Goal: Task Accomplishment & Management: Complete application form

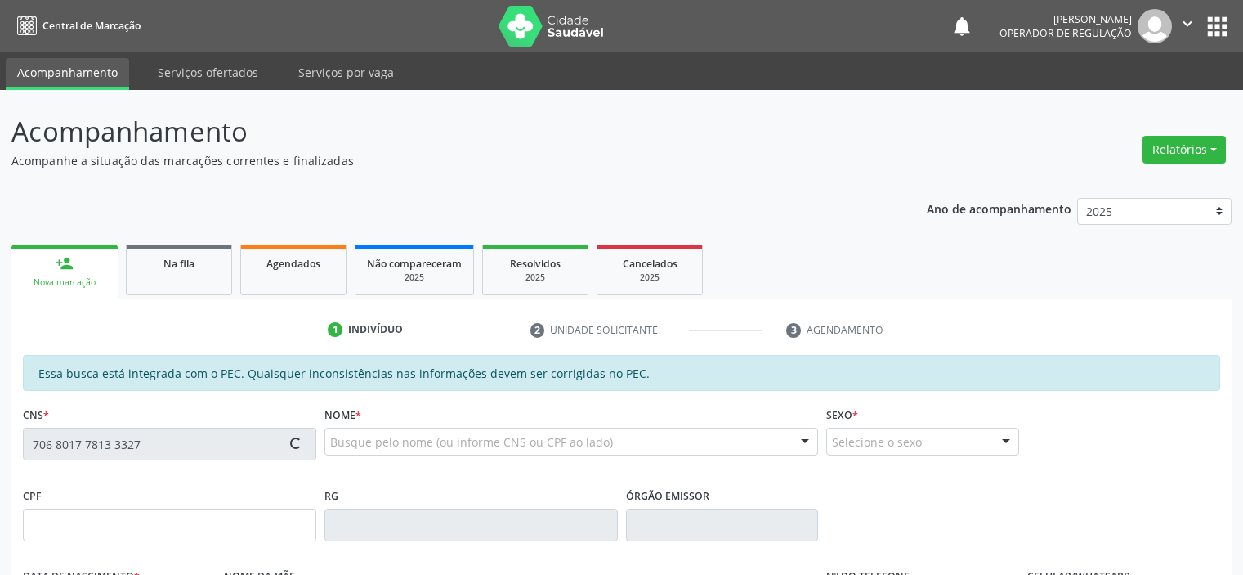
scroll to position [358, 0]
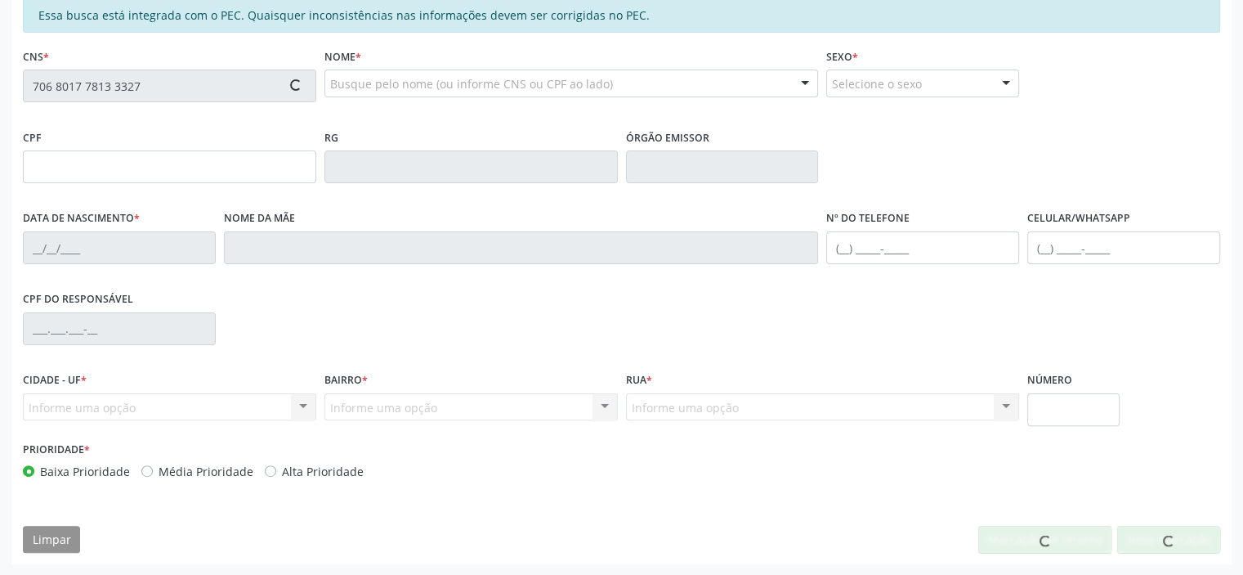
type input "712.930.624-64"
type input "[DATE]"
type input "[PERSON_NAME] Dosmsantos"
type input "[PHONE_NUMBER]"
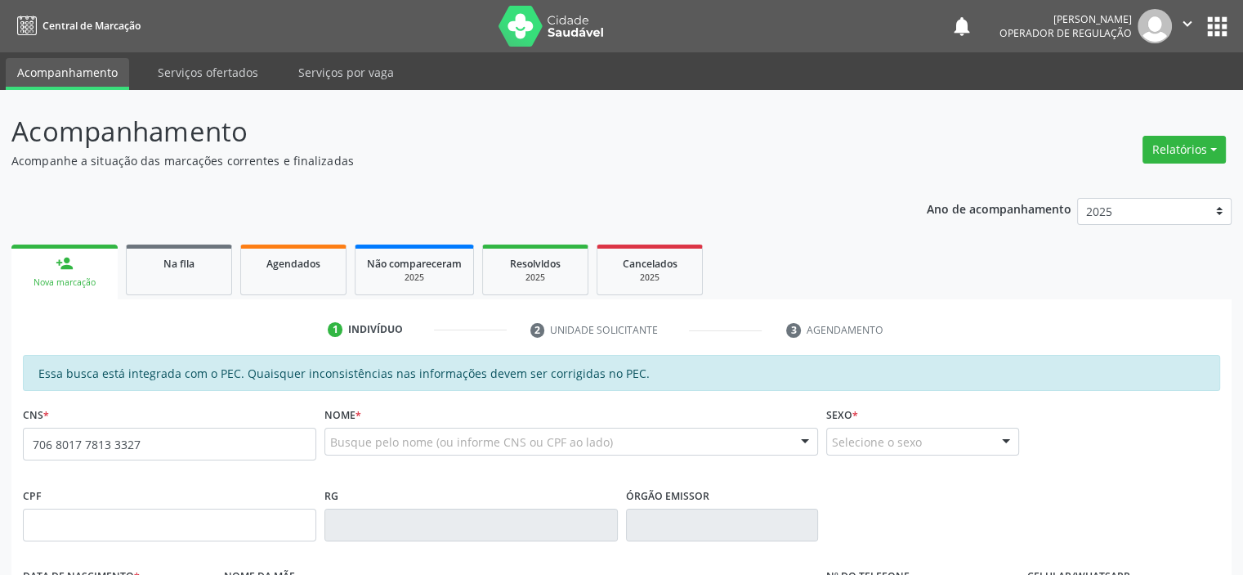
type input "706 8017 7813 3327"
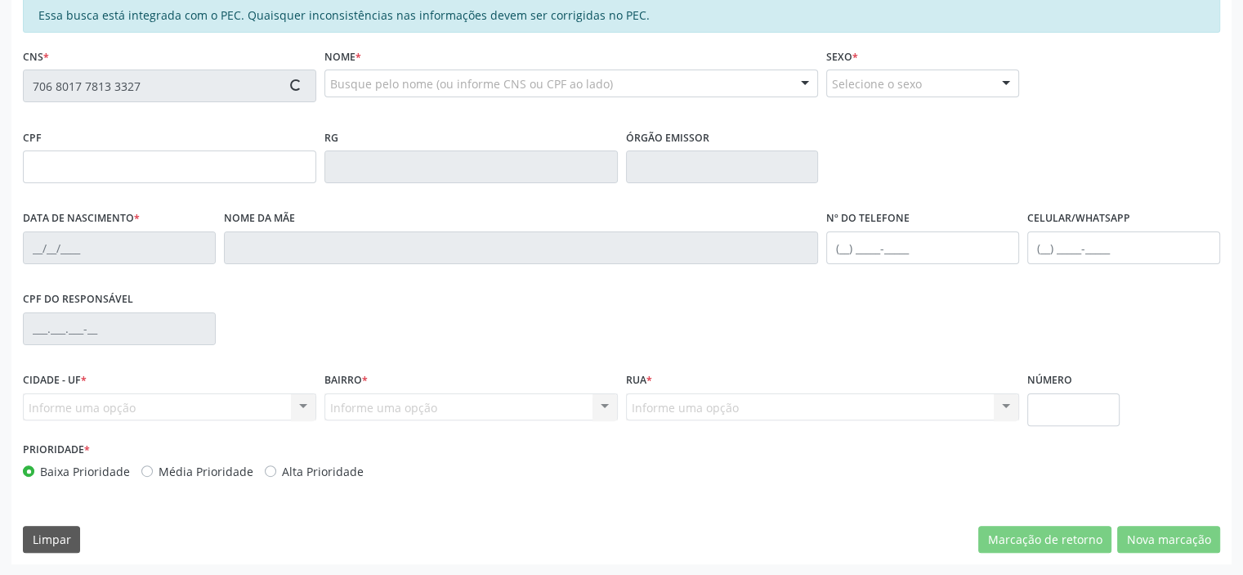
type input "712.930.624-64"
type input "[DATE]"
type input "[PERSON_NAME] Dosmsantos"
type input "[PHONE_NUMBER]"
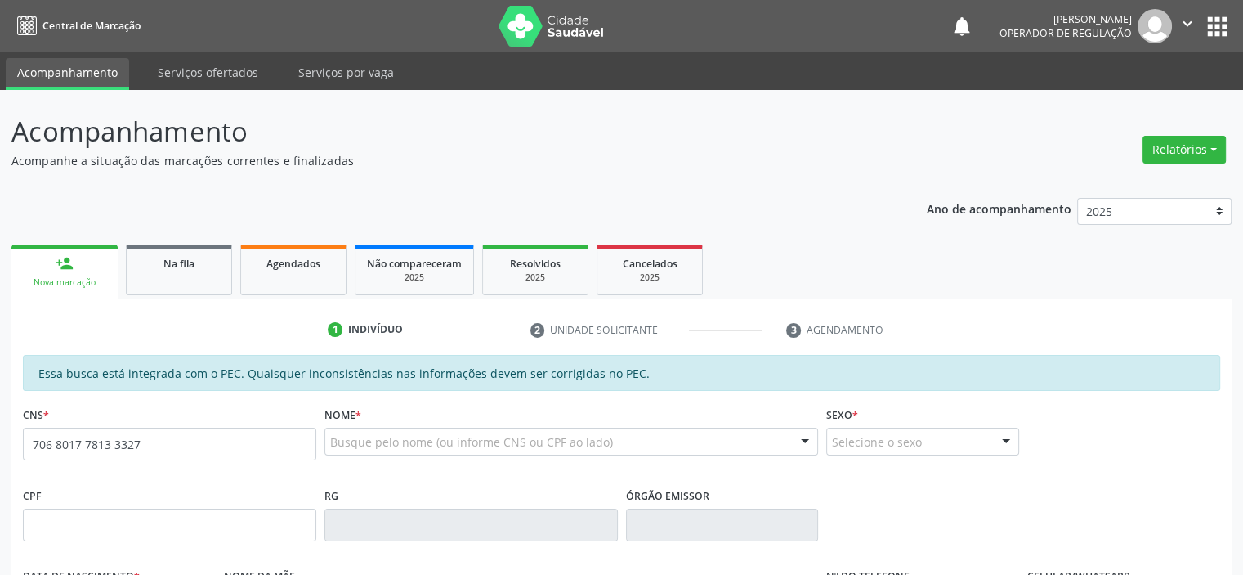
type input "706 8017 7813 3327"
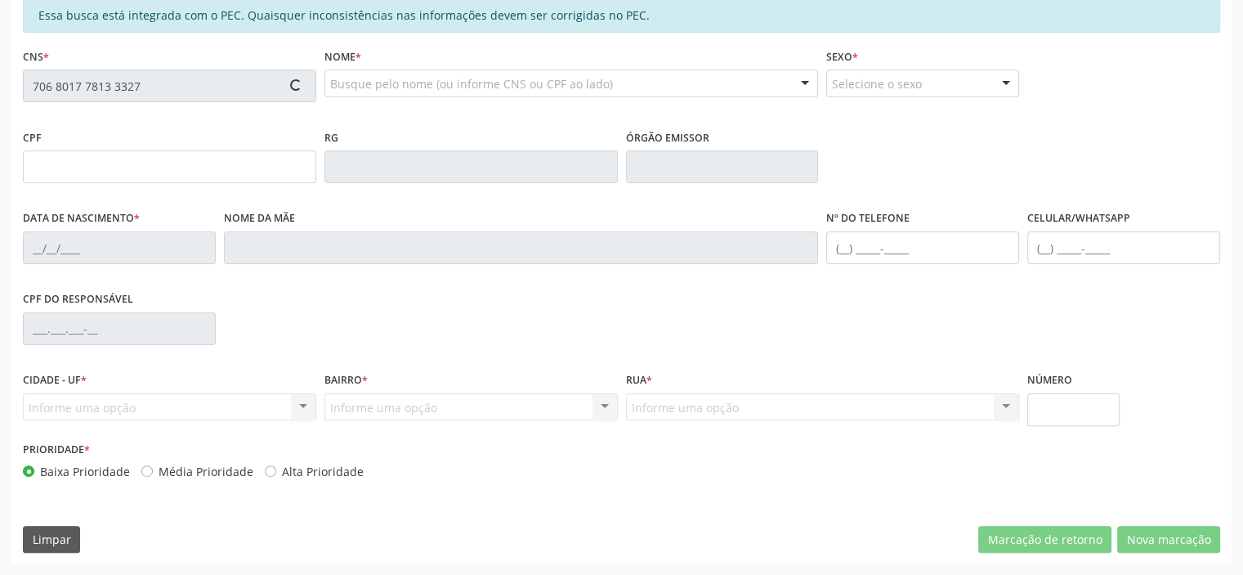
type input "712.930.624-64"
type input "[DATE]"
type input "[PERSON_NAME] Dosmsantos"
type input "[PHONE_NUMBER]"
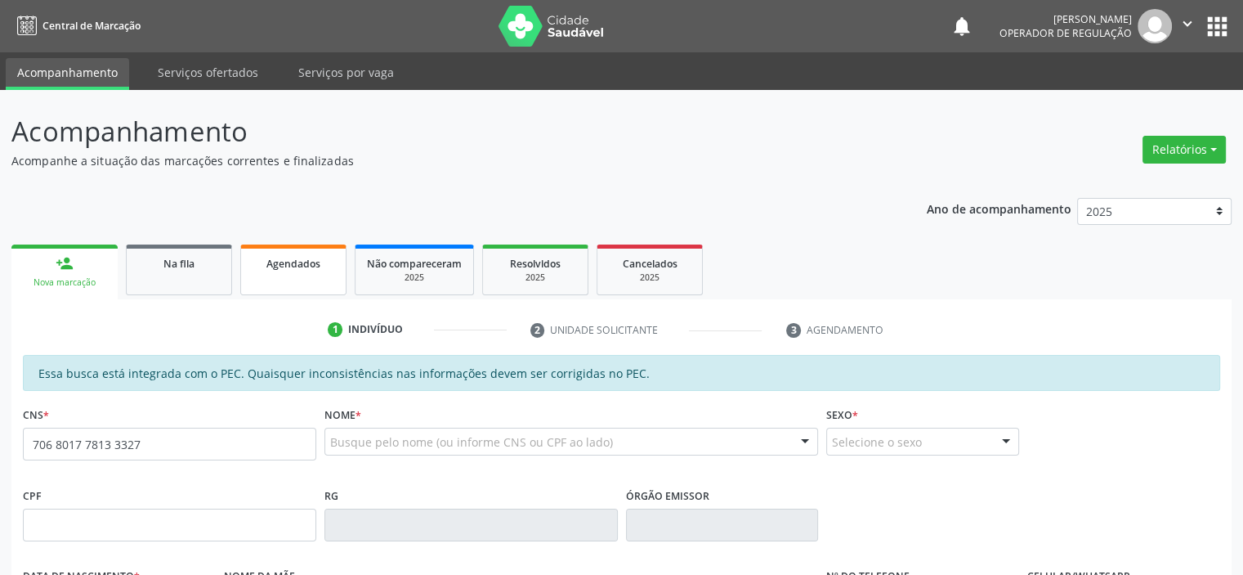
type input "706 8017 7813 3327"
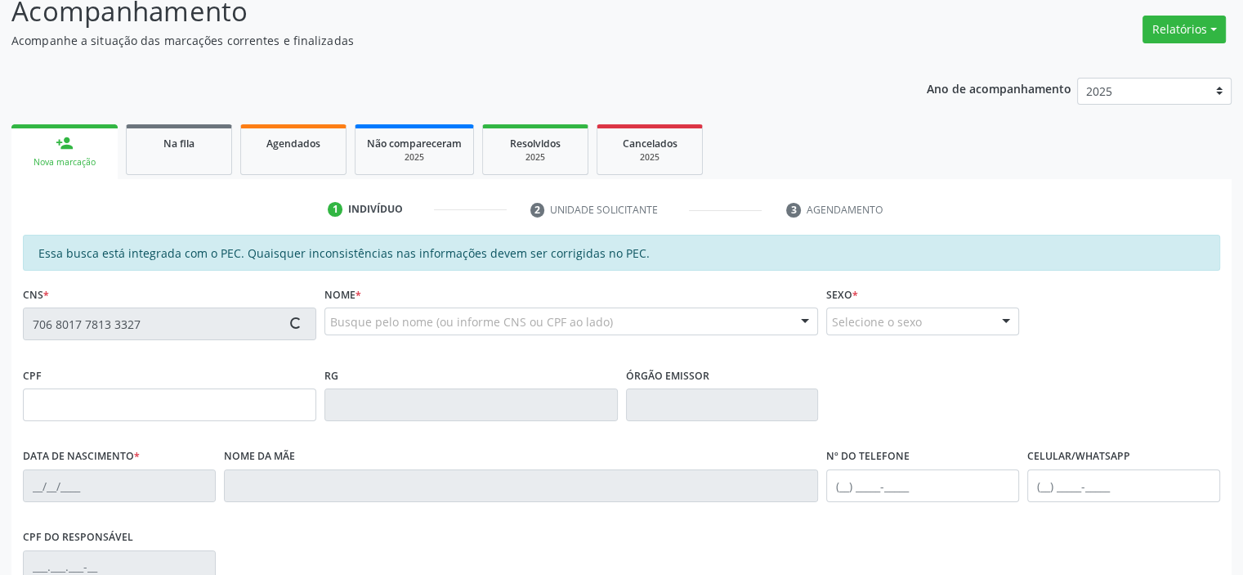
scroll to position [327, 0]
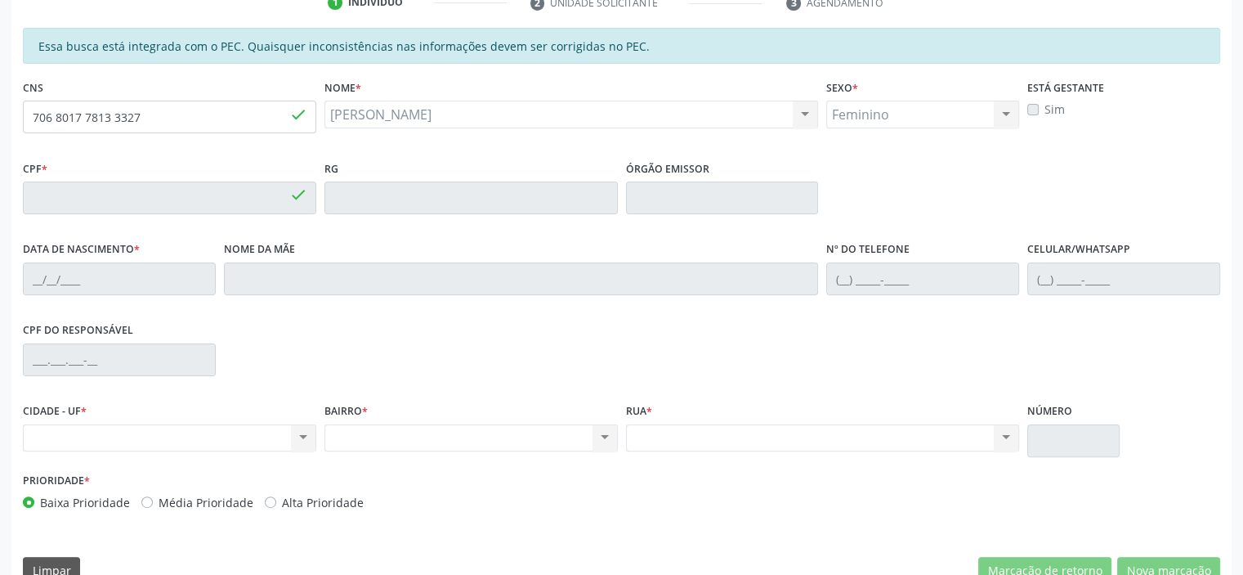
type input "712.930.624-64"
type input "[DATE]"
type input "[PERSON_NAME] Dosmsantos"
type input "[PHONE_NUMBER]"
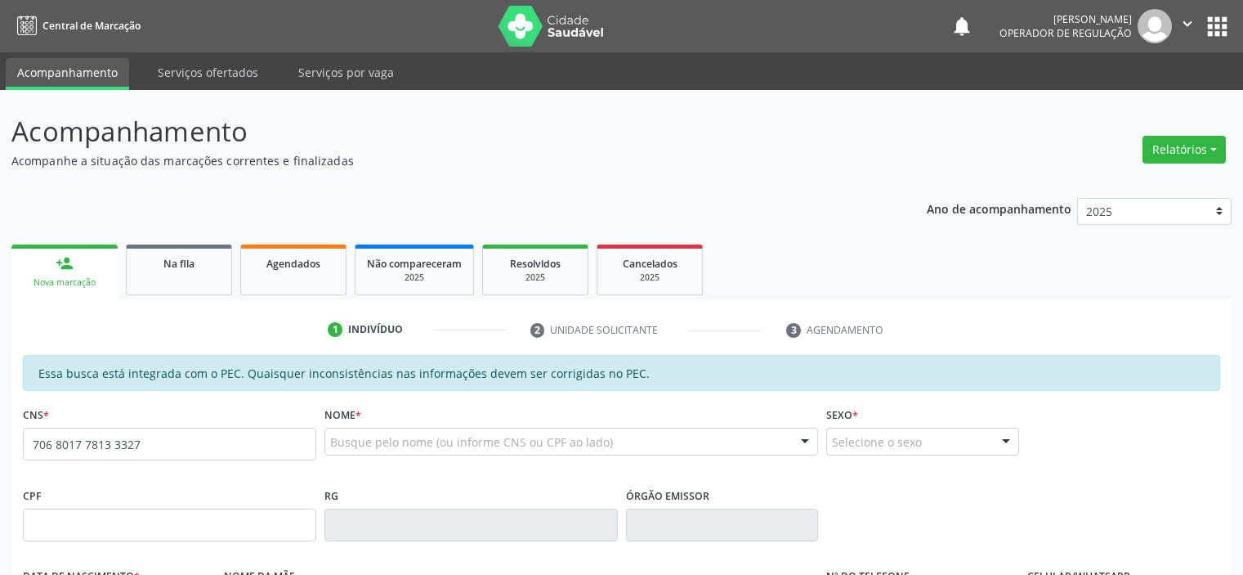
type input "706 8017 7813 3327"
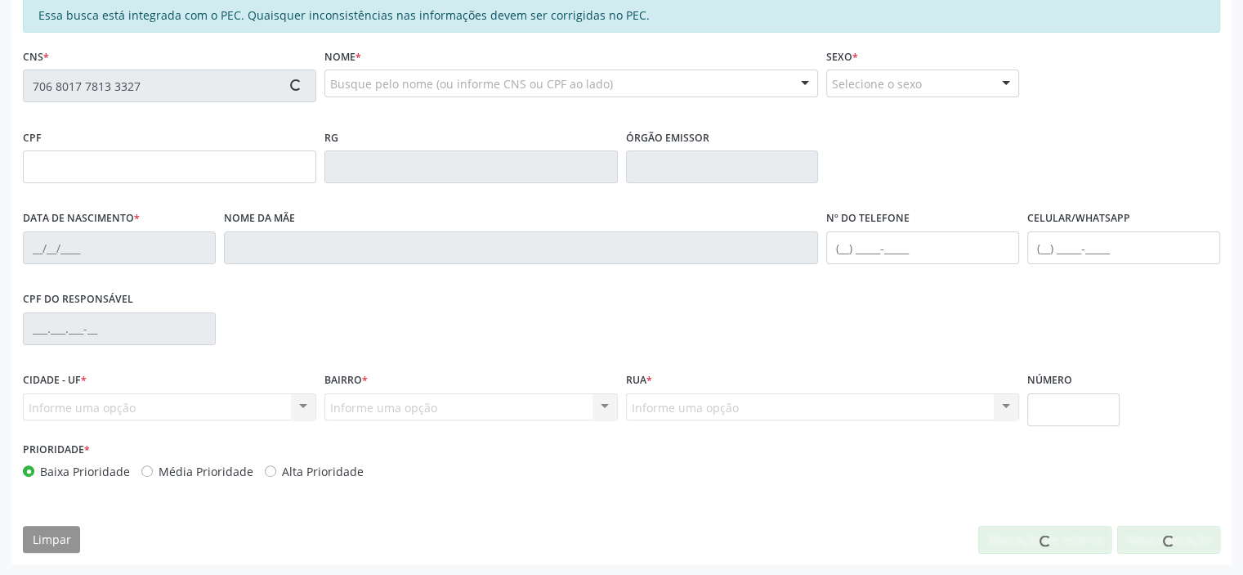
type input "712.930.624-64"
type input "[DATE]"
type input "[PERSON_NAME] Dosmsantos"
type input "[PHONE_NUMBER]"
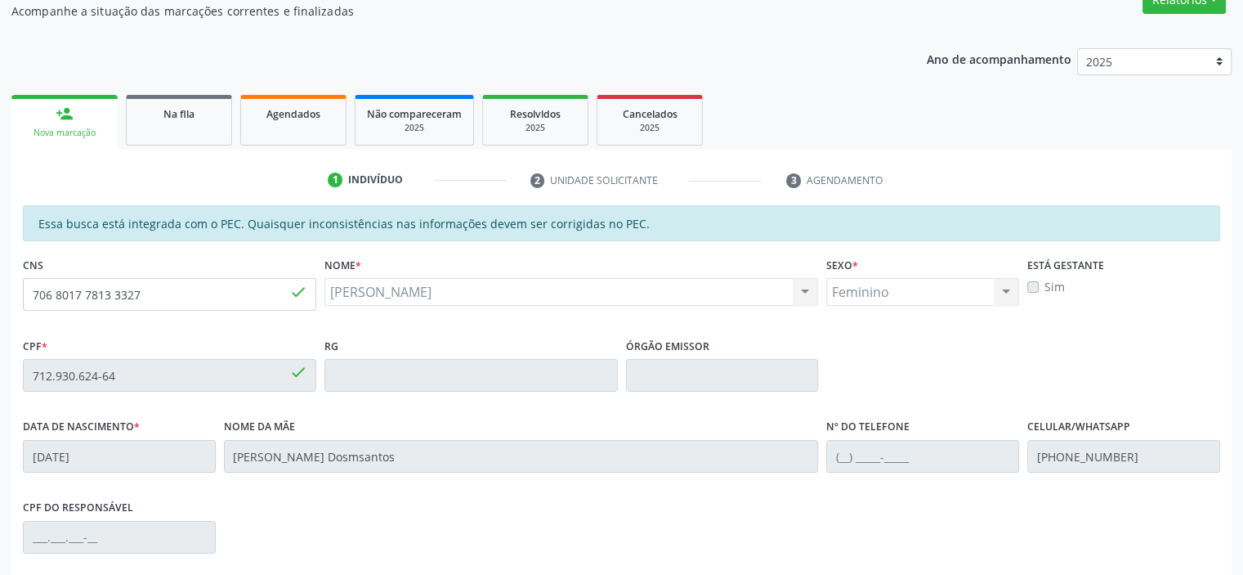
scroll to position [0, 0]
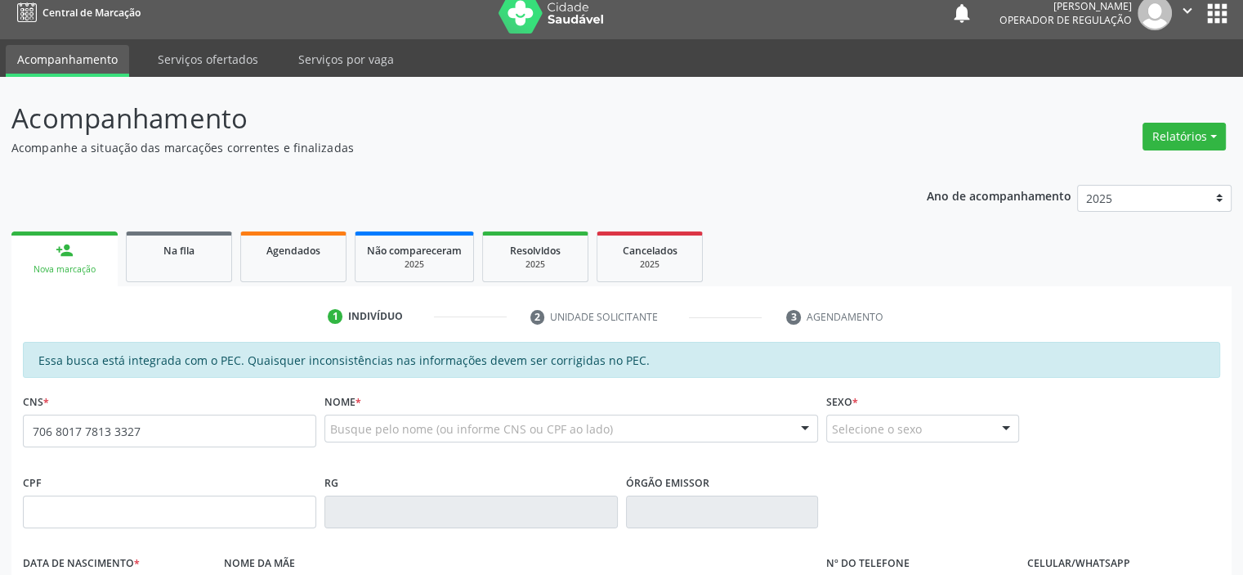
type input "706 8017 7813 3327"
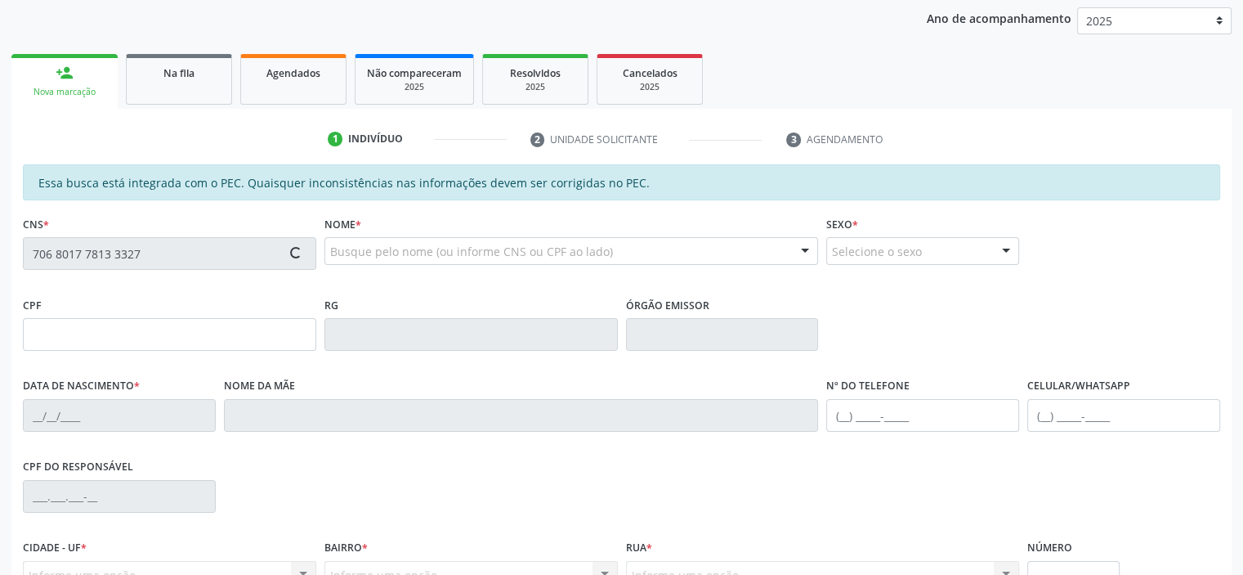
scroll to position [355, 0]
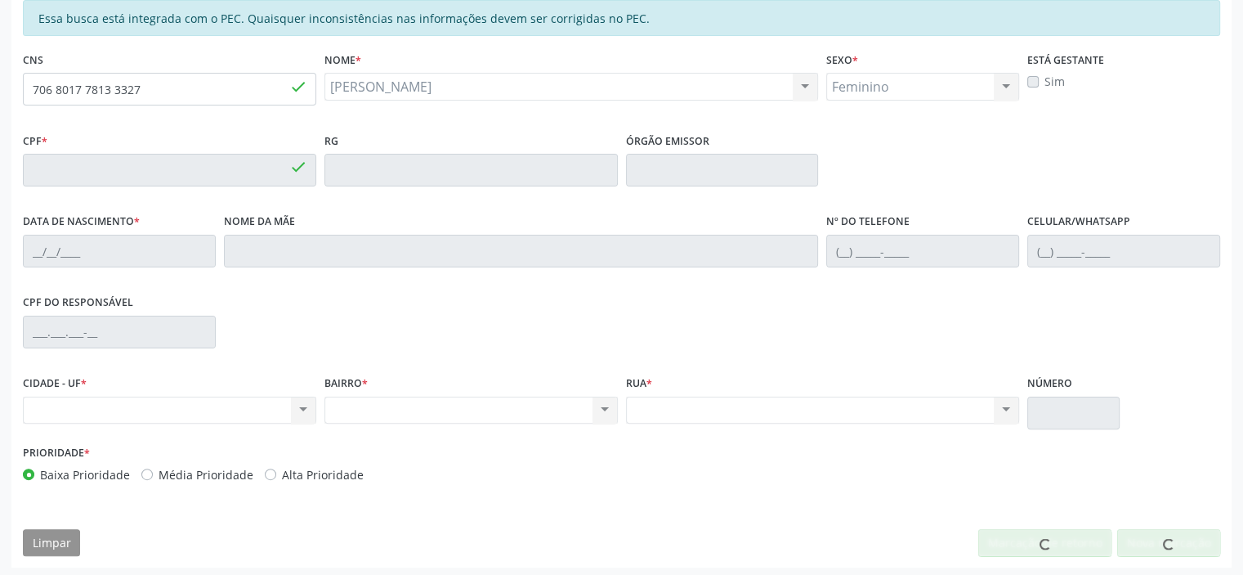
type input "712.930.624-64"
type input "[DATE]"
type input "[PERSON_NAME] Dosmsantos"
type input "[PHONE_NUMBER]"
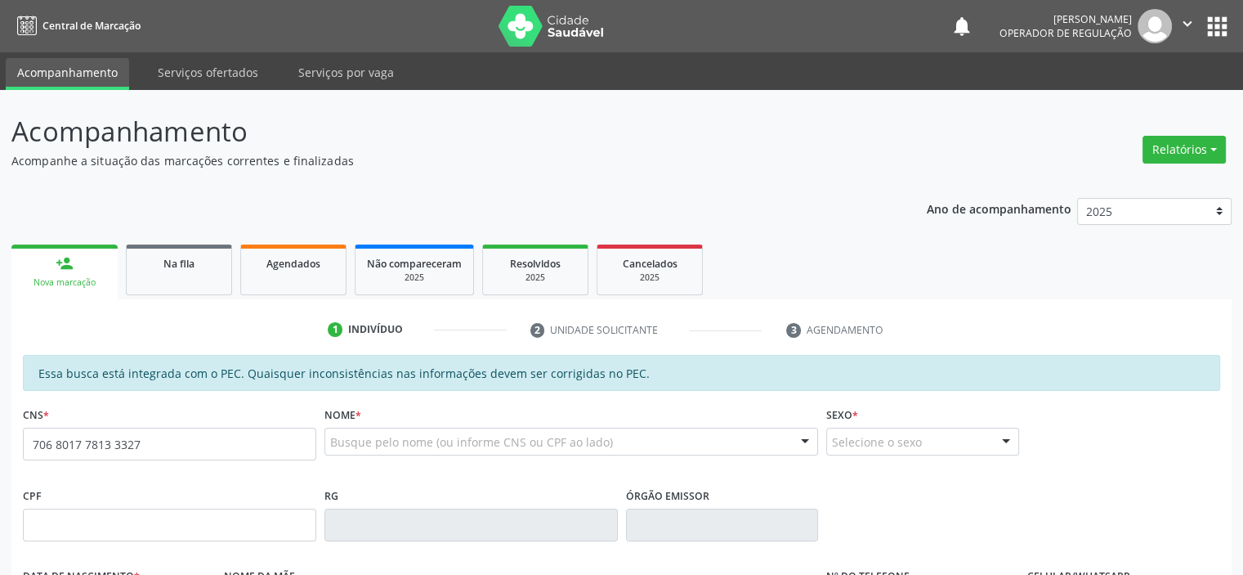
type input "706 8017 7813 3327"
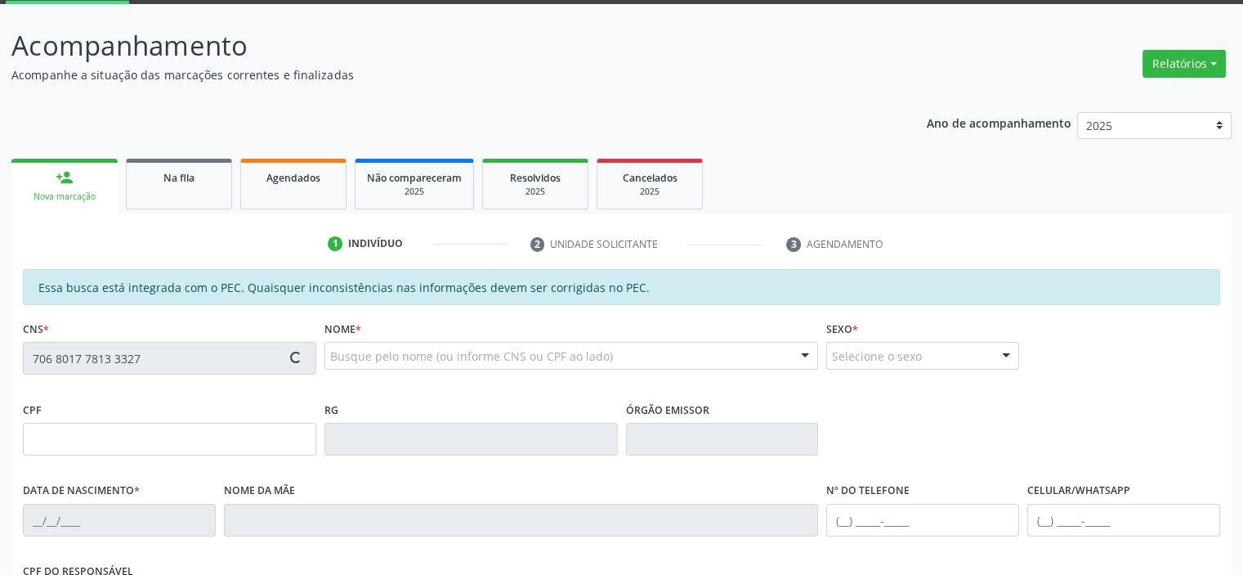
scroll to position [327, 0]
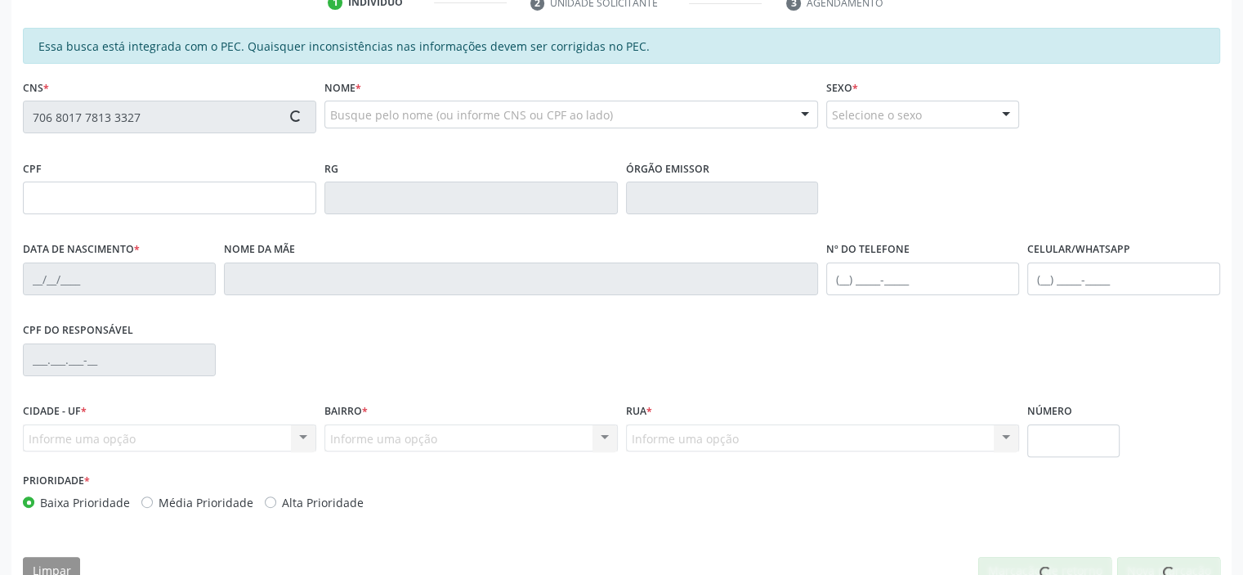
type input "712.930.624-64"
type input "[DATE]"
type input "[PERSON_NAME] Dosmsantos"
type input "[PHONE_NUMBER]"
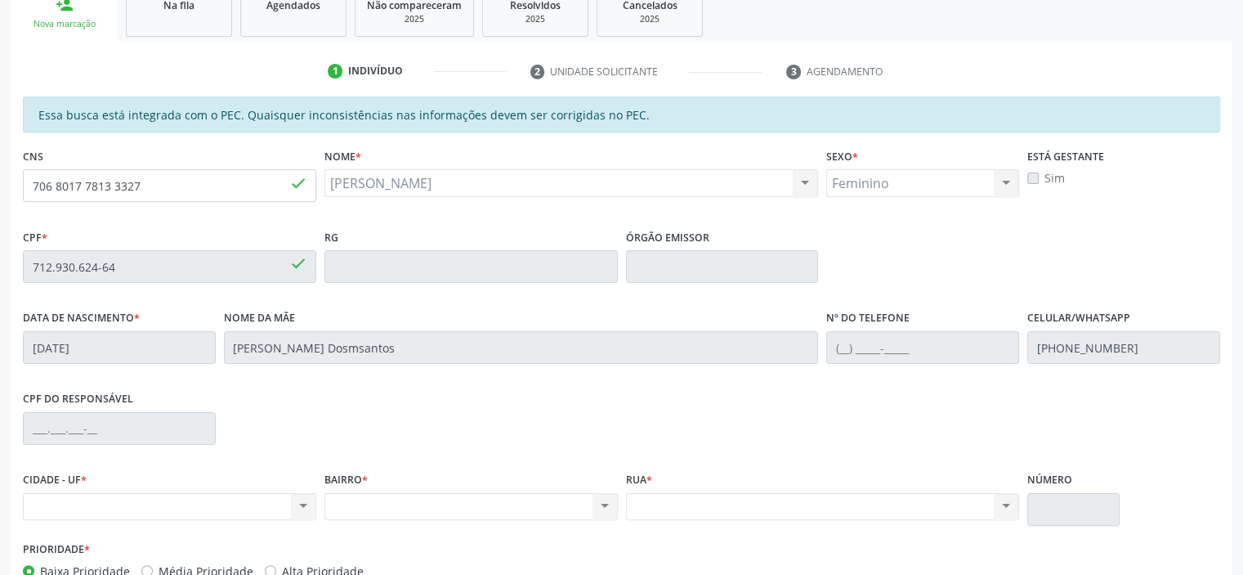
scroll to position [163, 0]
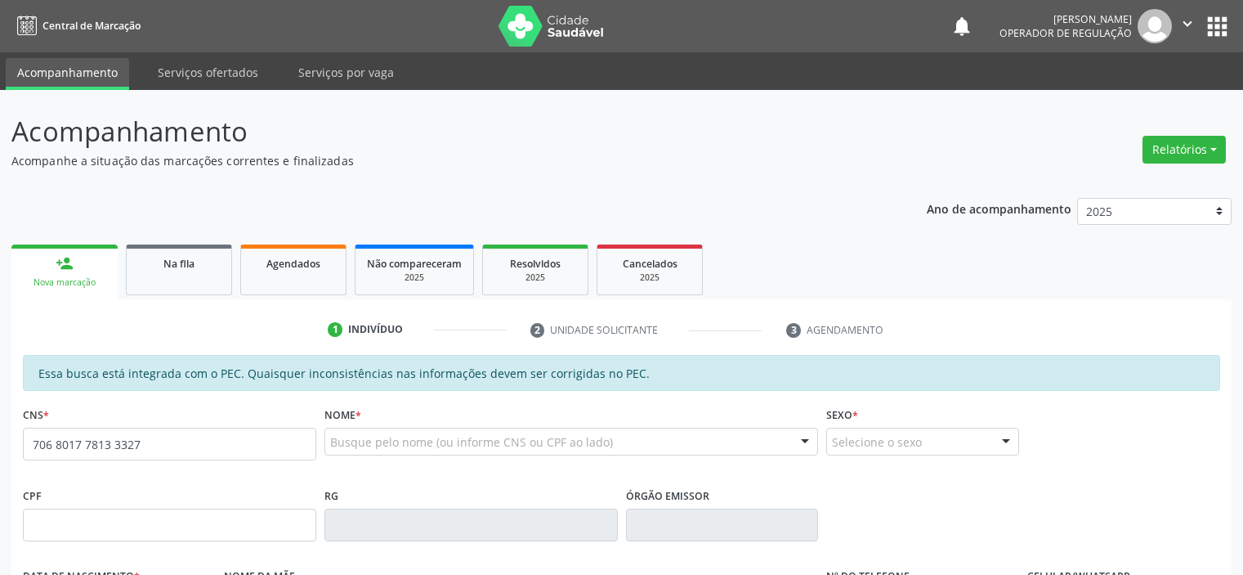
type input "706 8017 7813 3327"
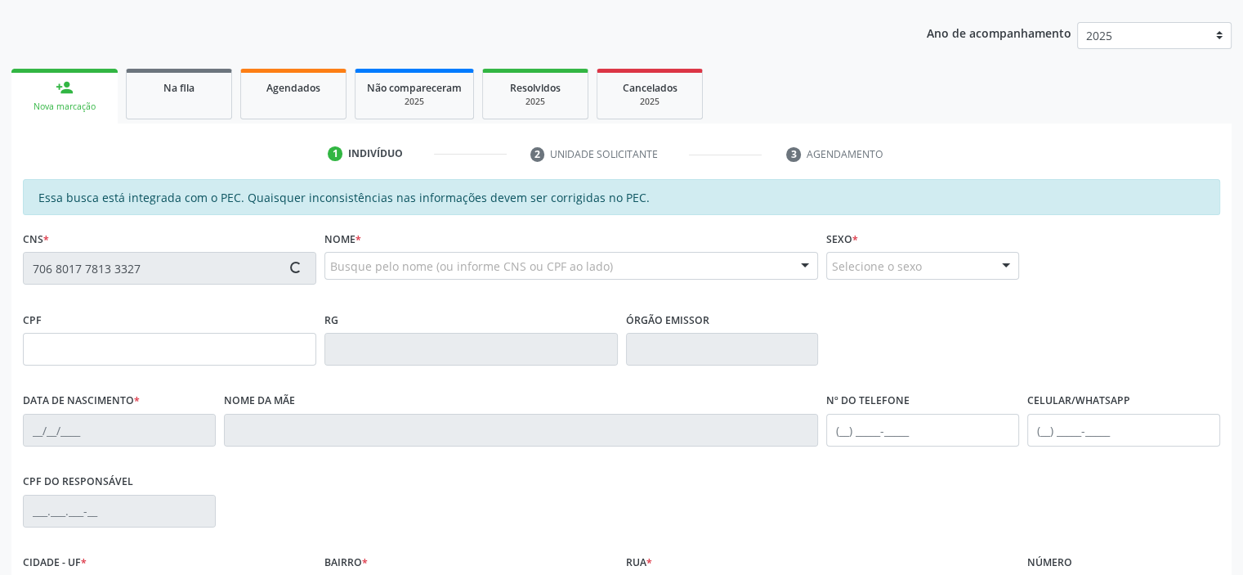
scroll to position [358, 0]
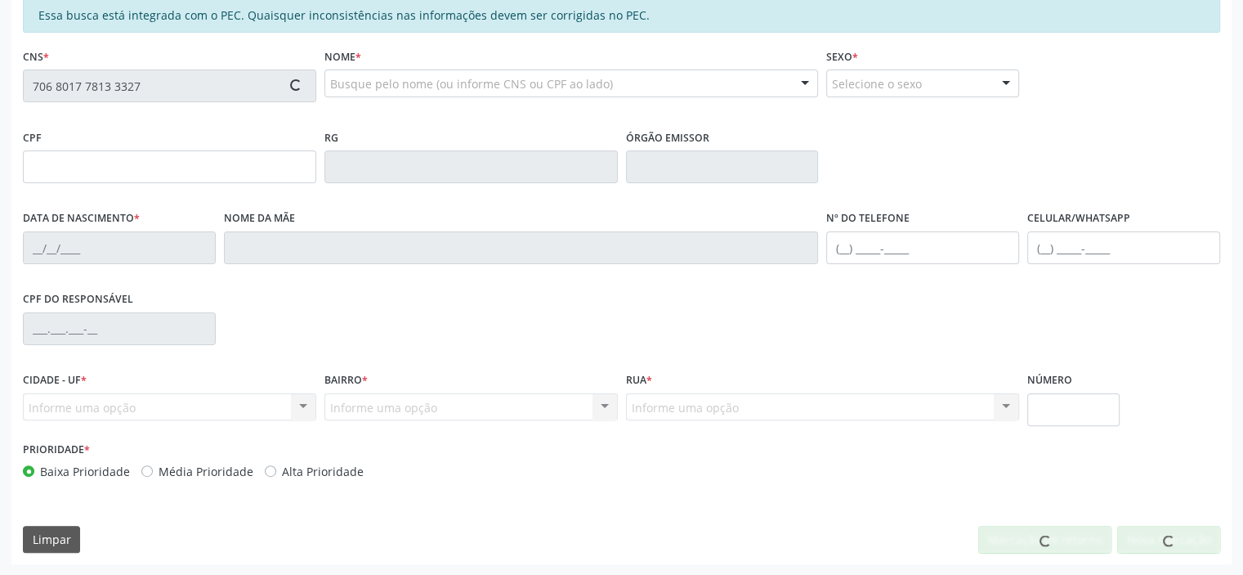
type input "712.930.624-64"
type input "[DATE]"
type input "[PERSON_NAME] Dosmsantos"
type input "[PHONE_NUMBER]"
type input "S/N"
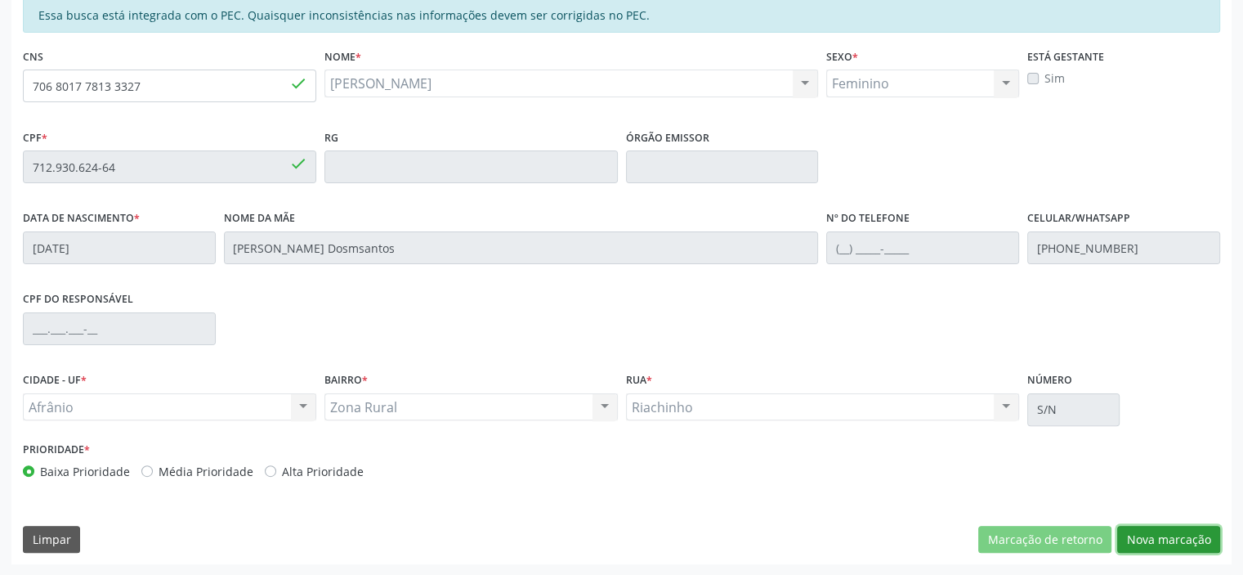
click at [1153, 550] on button "Nova marcação" at bounding box center [1168, 540] width 103 height 28
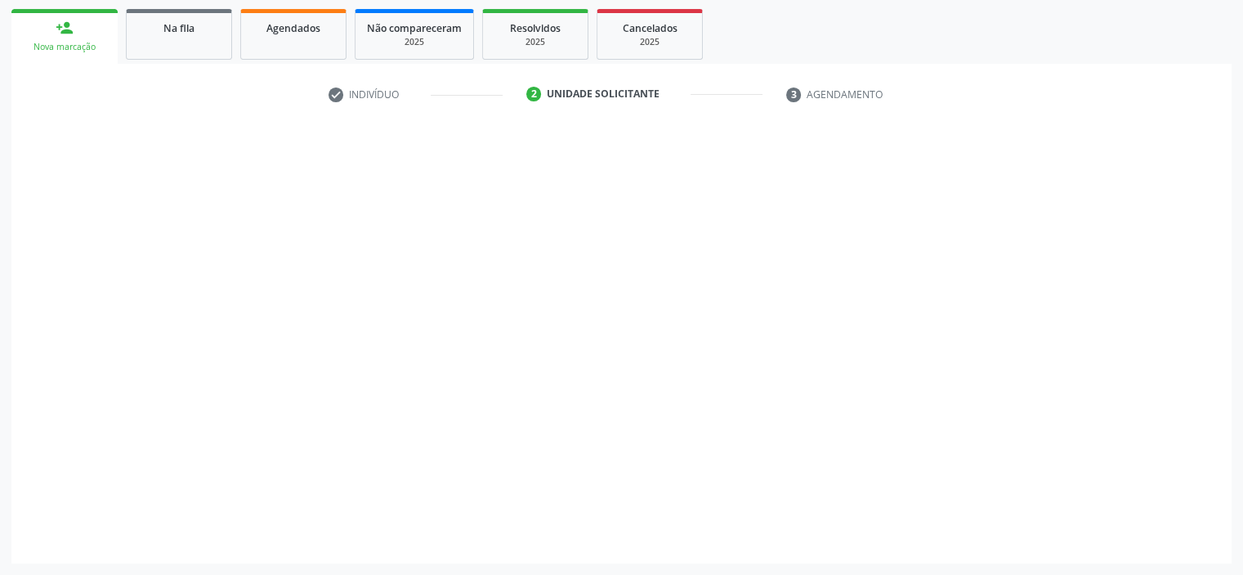
scroll to position [235, 0]
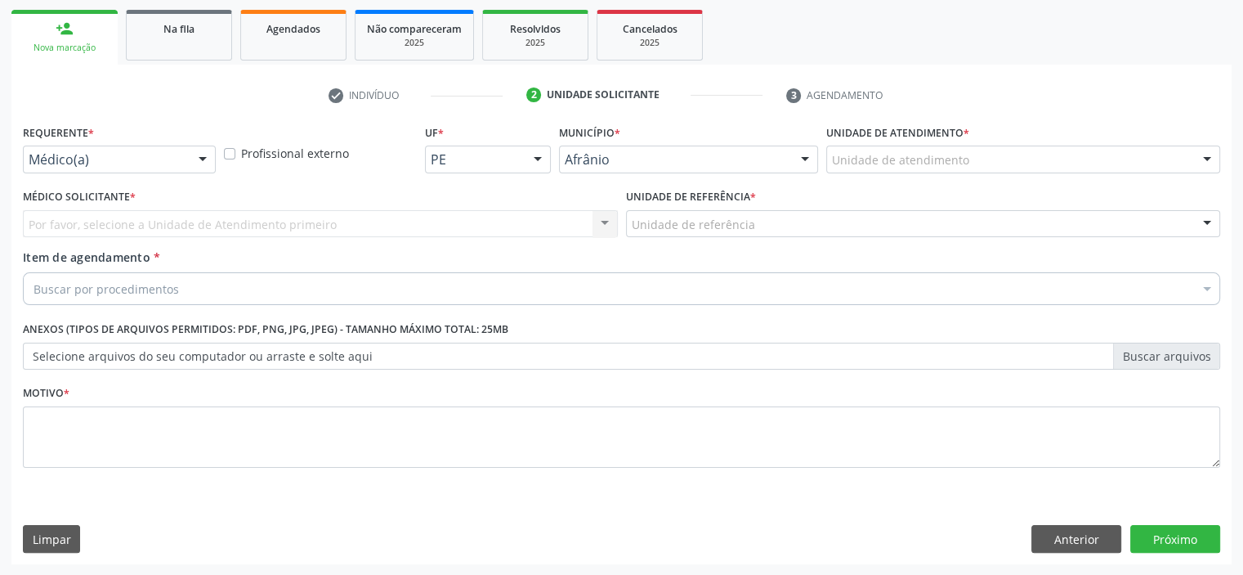
click at [1056, 162] on div "Unidade de atendimento" at bounding box center [1023, 160] width 394 height 28
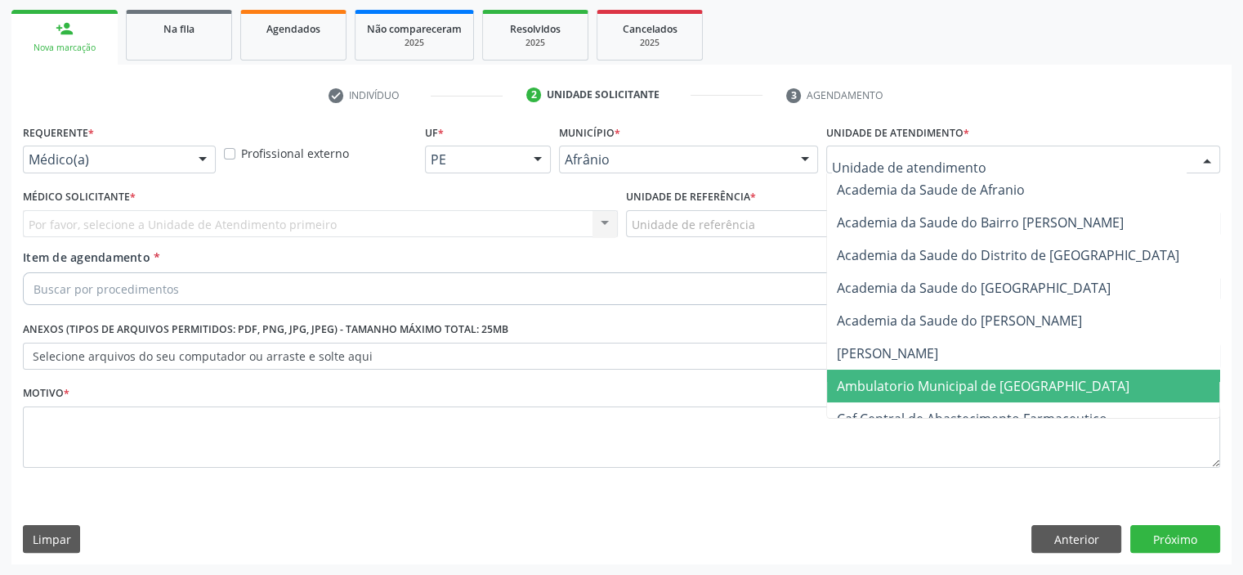
click at [1026, 386] on span "Ambulatorio Municipal de [GEOGRAPHIC_DATA]" at bounding box center [983, 386] width 293 height 18
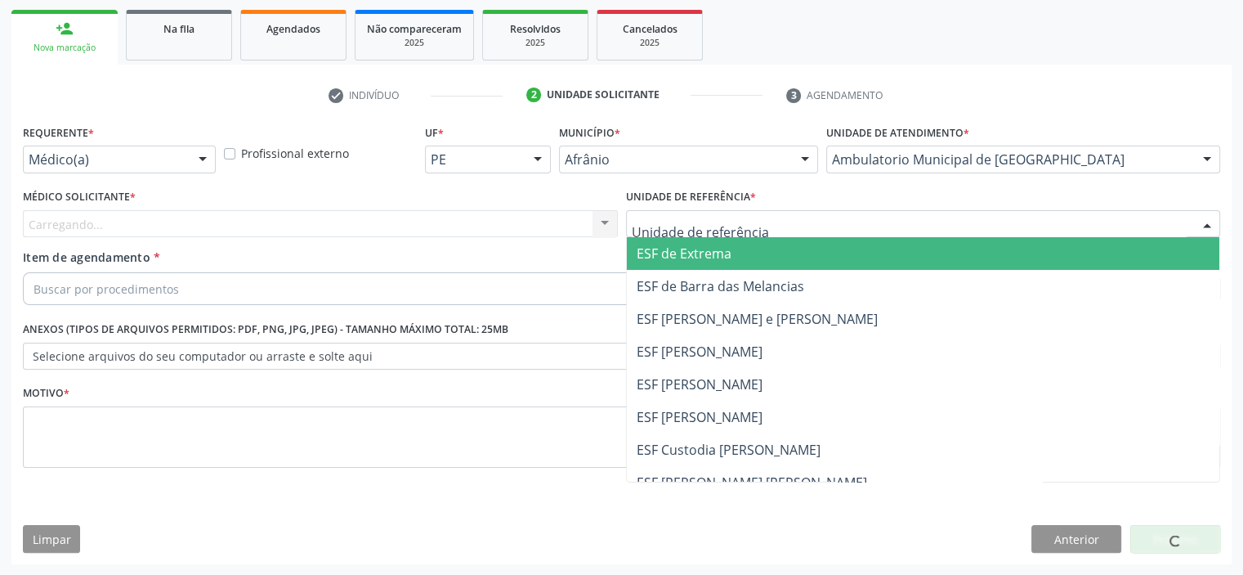
click at [675, 257] on span "ESF de Extrema" at bounding box center [684, 253] width 95 height 18
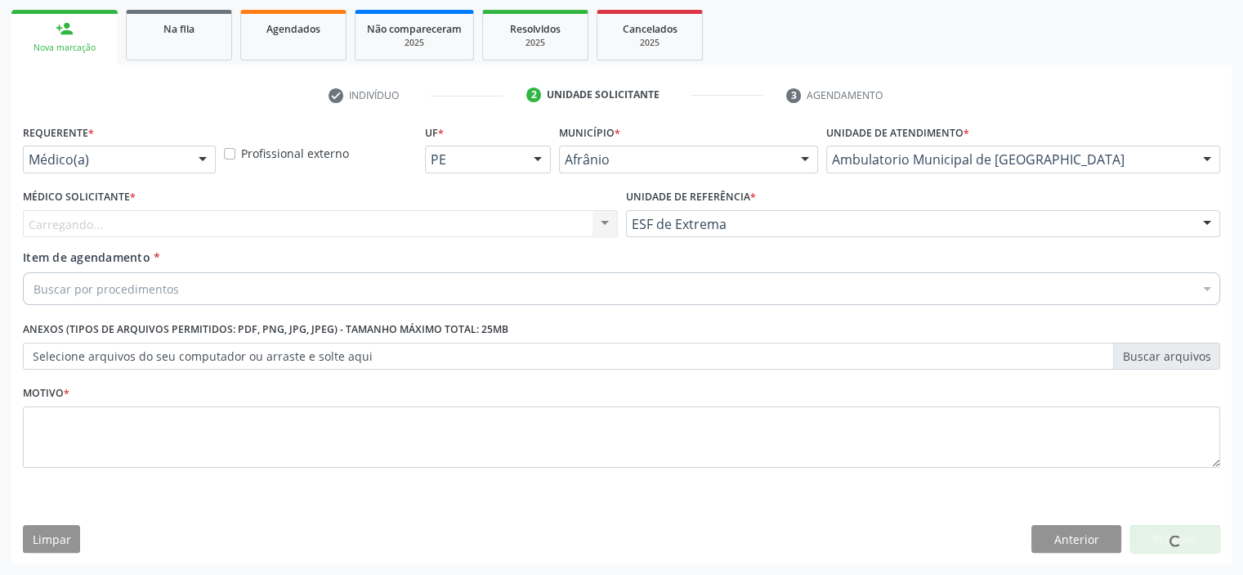
click at [553, 213] on div "Carregando... Nenhum resultado encontrado para: " " Não há nenhuma opção para s…" at bounding box center [320, 224] width 595 height 28
click at [559, 232] on div "Carregando... Nenhum resultado encontrado para: " " Não há nenhuma opção para s…" at bounding box center [320, 224] width 595 height 28
click at [553, 222] on div "Carregando... Nenhum resultado encontrado para: " " Não há nenhuma opção para s…" at bounding box center [320, 224] width 595 height 28
click at [363, 226] on div "Carregando... Nenhum resultado encontrado para: " " Não há nenhuma opção para s…" at bounding box center [320, 224] width 595 height 28
click at [401, 299] on div "Buscar por procedimentos" at bounding box center [622, 288] width 1198 height 33
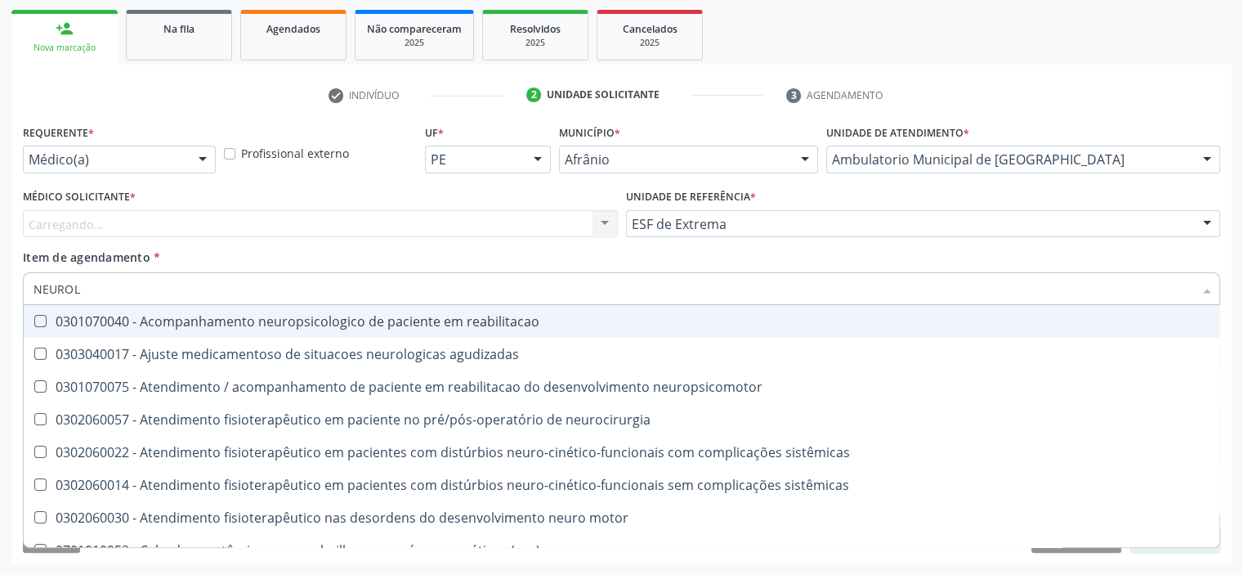
type input "NEUROLO"
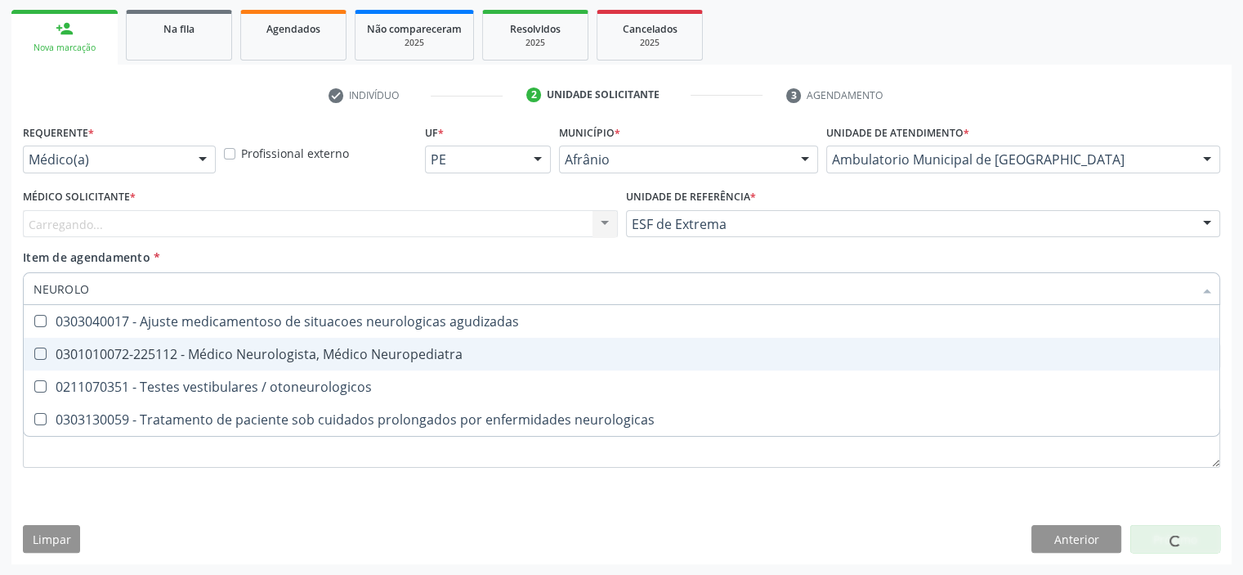
click at [383, 348] on div "0301010072-225112 - Médico Neurologista, Médico Neuropediatra" at bounding box center [622, 353] width 1176 height 13
checkbox Neuropediatra "true"
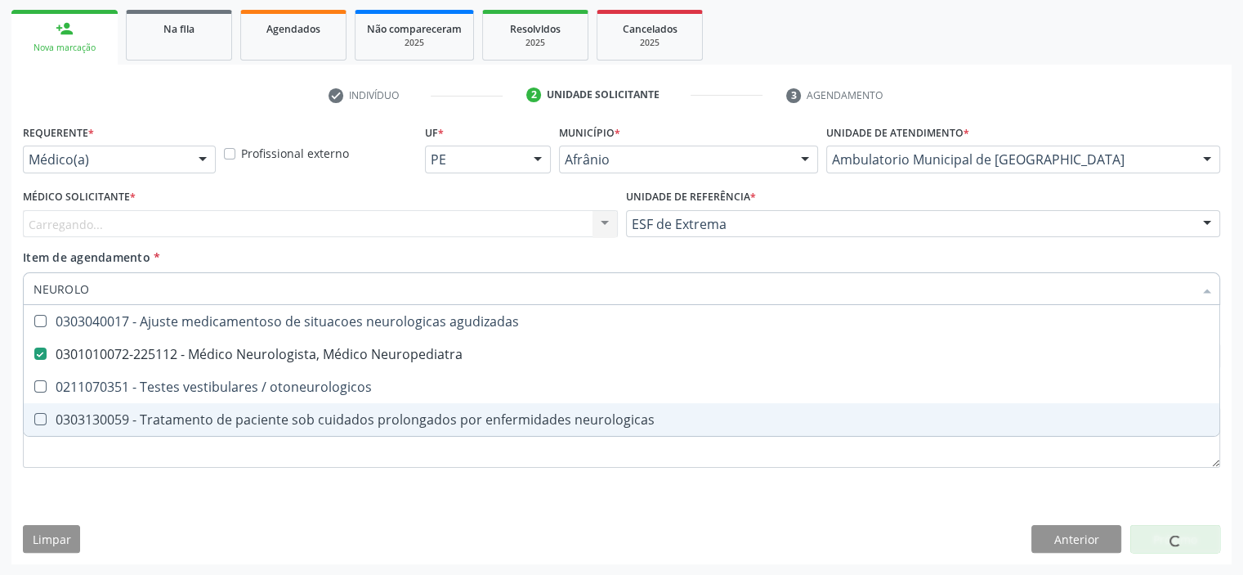
click at [386, 480] on div "Requerente * Médico(a) Médico(a) Enfermeiro(a) Paciente Nenhum resultado encont…" at bounding box center [622, 305] width 1198 height 370
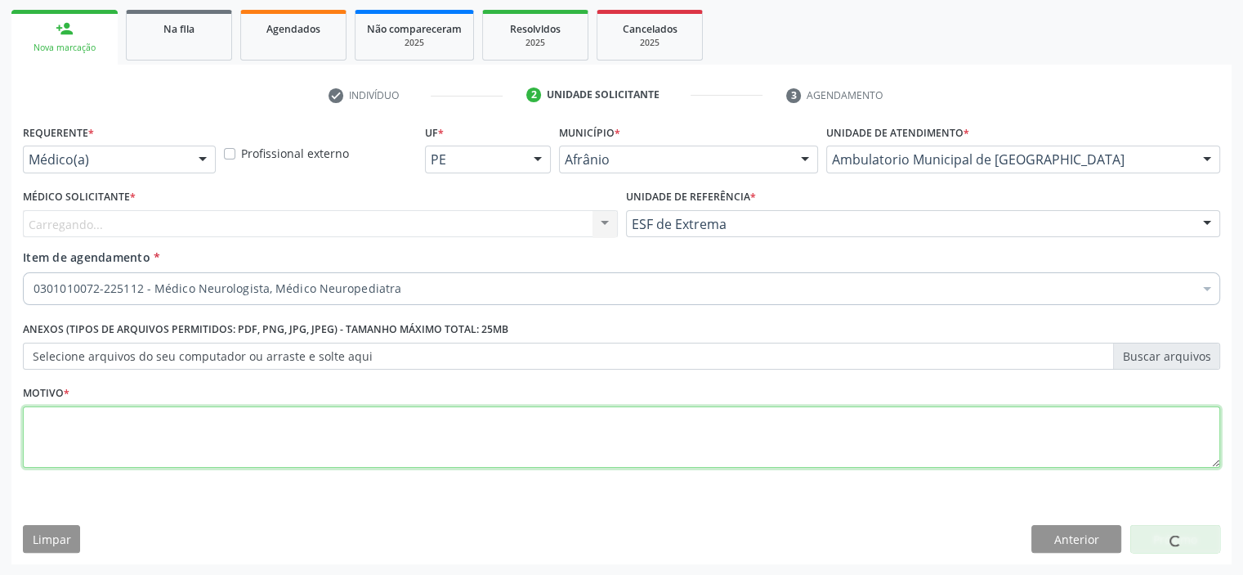
click at [304, 436] on textarea at bounding box center [622, 437] width 1198 height 62
type textarea "CEFALEIA PERSISTENTE , ENCAMINHO AO NEUROLOGISTA"
drag, startPoint x: 362, startPoint y: 418, endPoint x: 0, endPoint y: 416, distance: 362.1
click at [0, 416] on div "Acompanhamento Acompanhe a situação das marcações correntes e finalizadas Relat…" at bounding box center [621, 215] width 1243 height 720
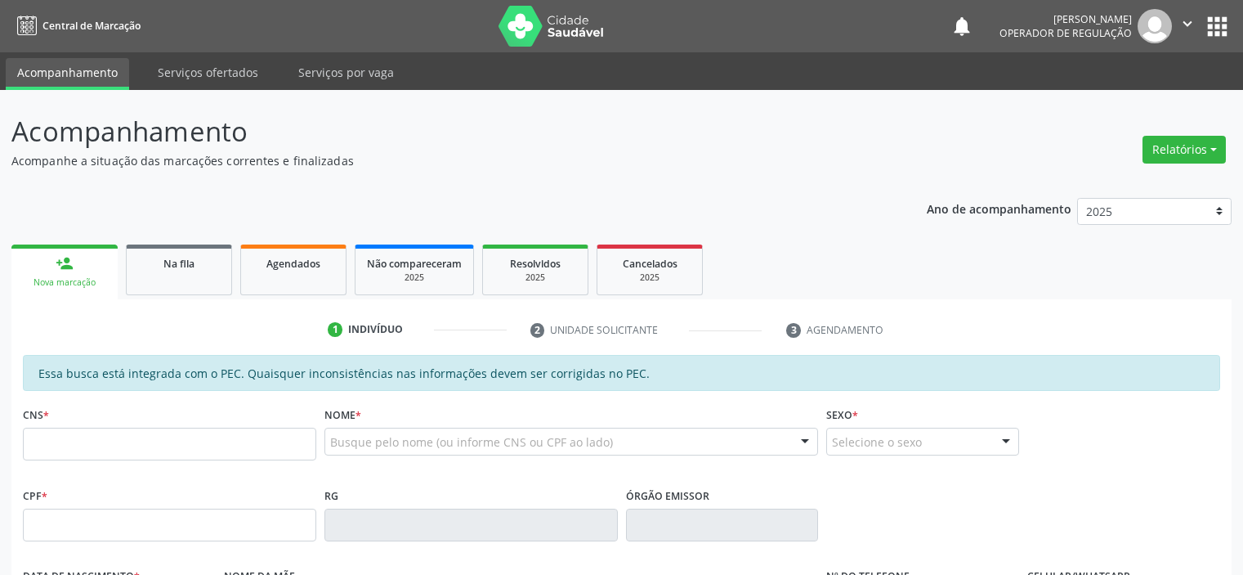
scroll to position [289, 0]
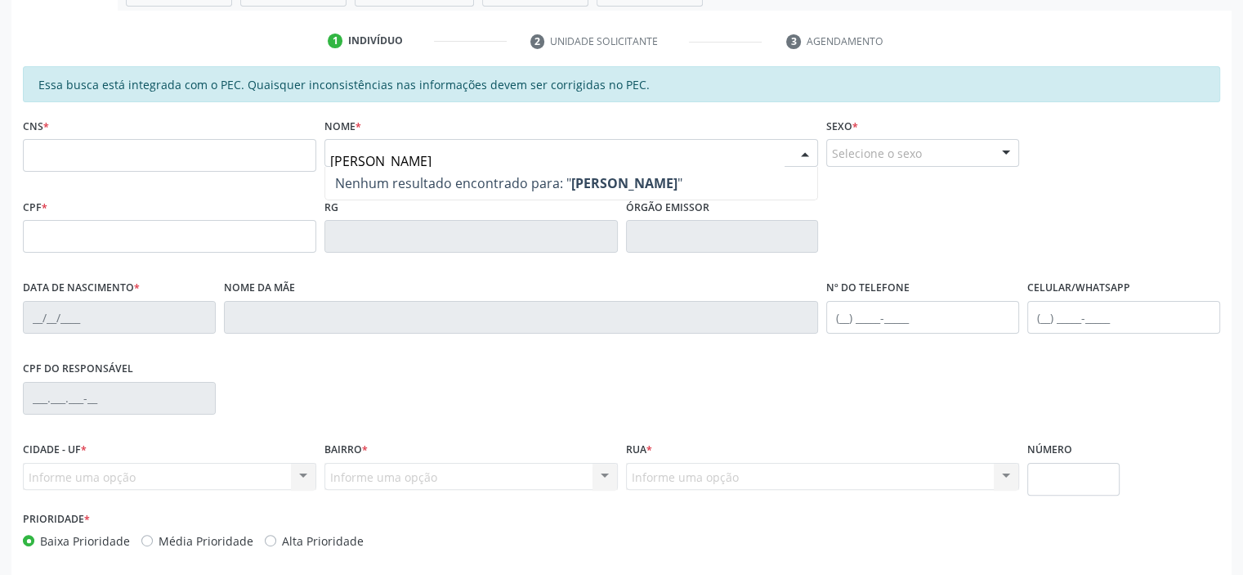
type input "[PERSON_NAME]"
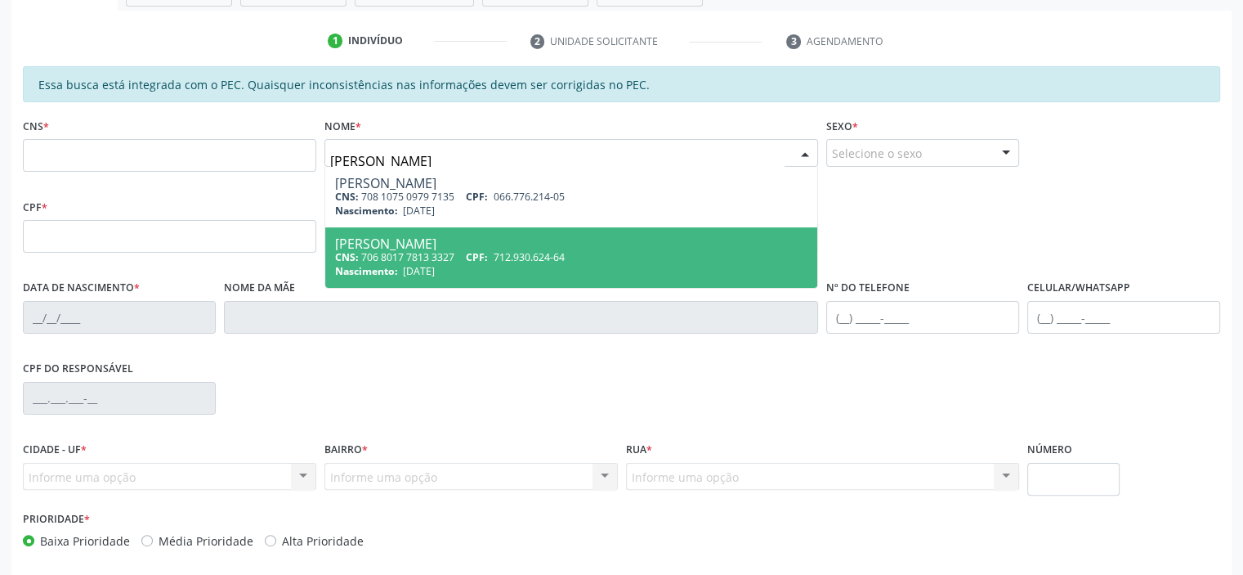
click at [469, 244] on div "[PERSON_NAME]" at bounding box center [571, 243] width 473 height 13
type input "706 8017 7813 3327"
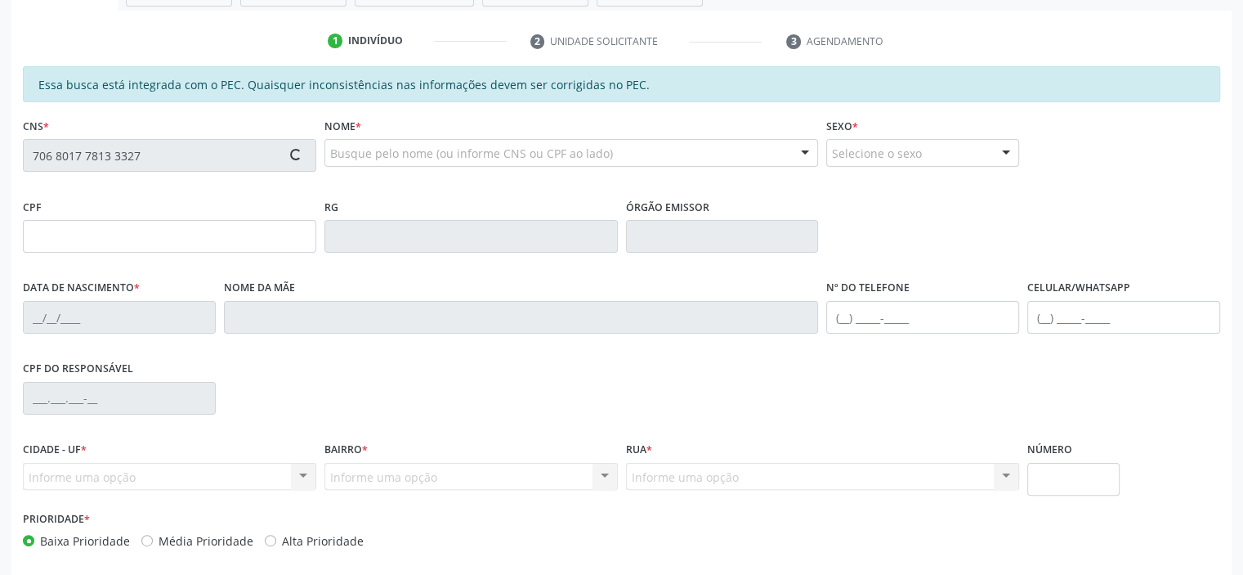
type input "712.930.624-64"
type input "[DATE]"
type input "[PERSON_NAME] Dosmsantos"
type input "[PHONE_NUMBER]"
type input "S/N"
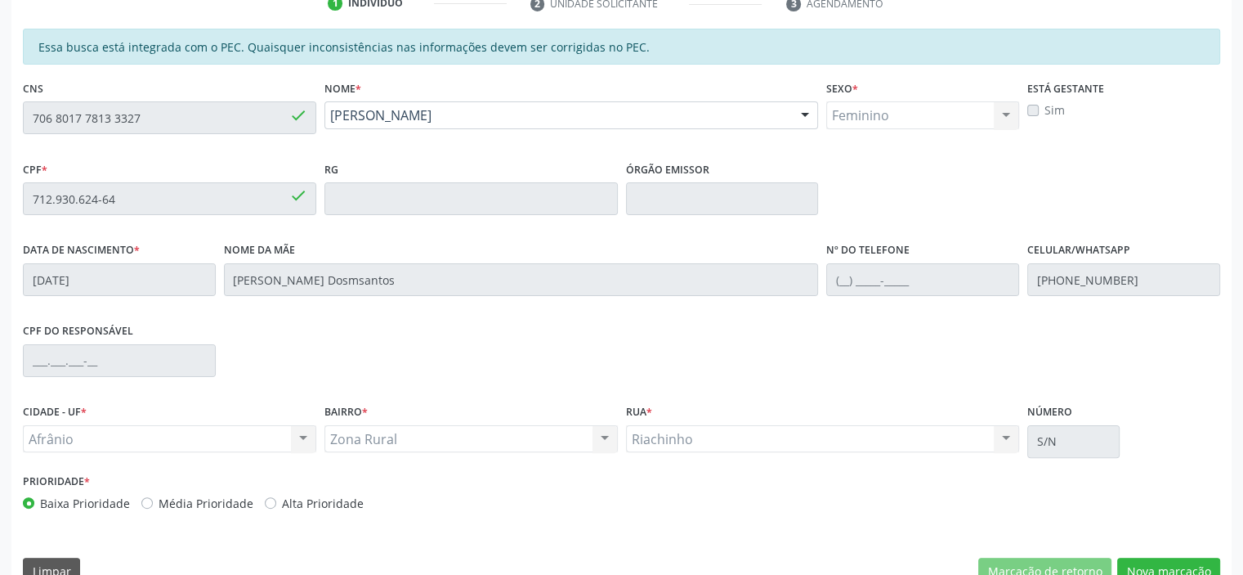
scroll to position [358, 0]
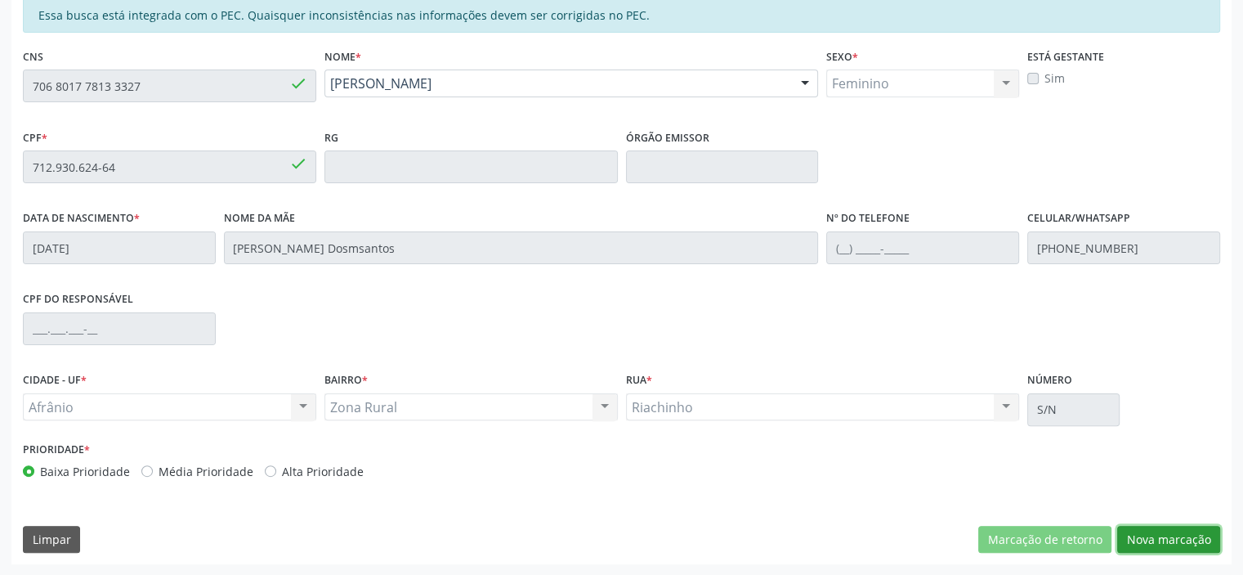
click at [1165, 543] on button "Nova marcação" at bounding box center [1168, 540] width 103 height 28
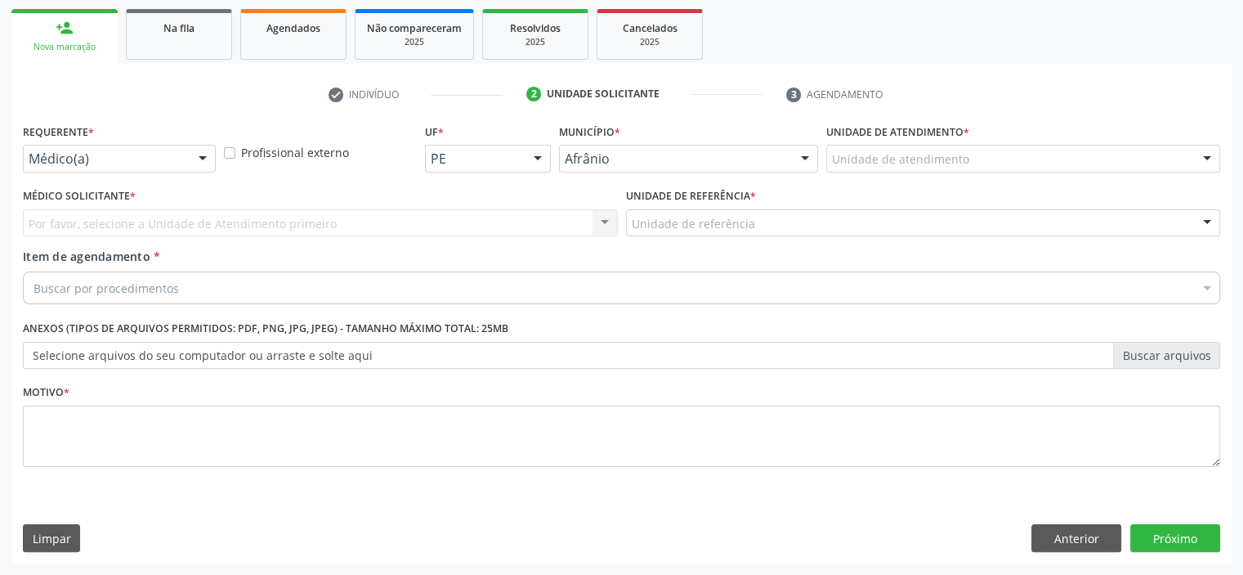
scroll to position [235, 0]
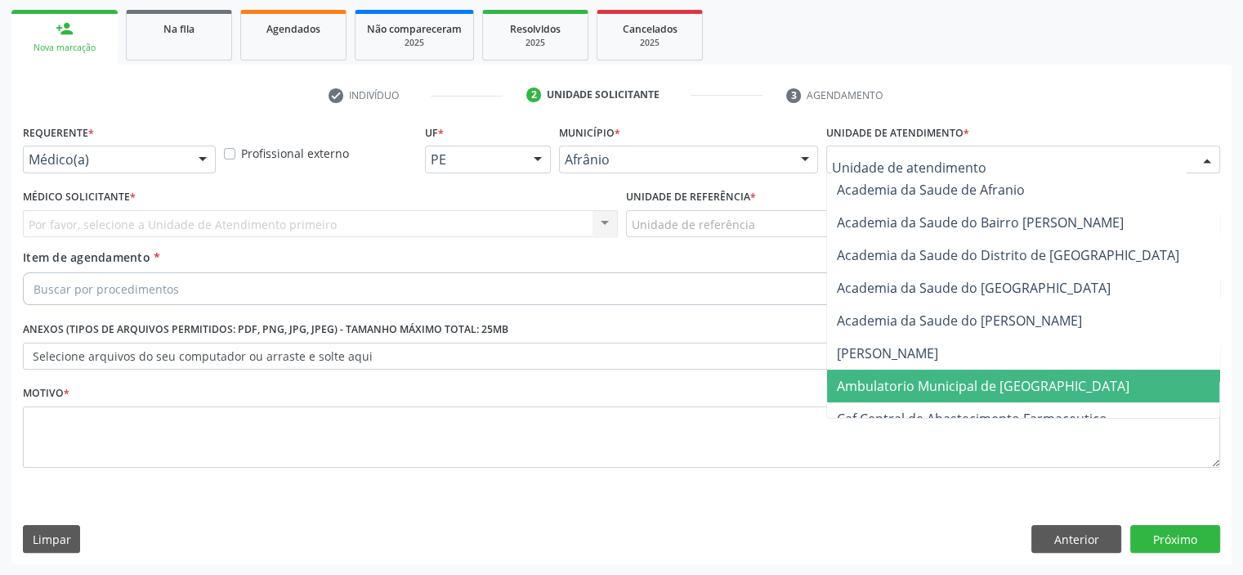
click at [920, 374] on span "Ambulatorio Municipal de [GEOGRAPHIC_DATA]" at bounding box center [1026, 385] width 399 height 33
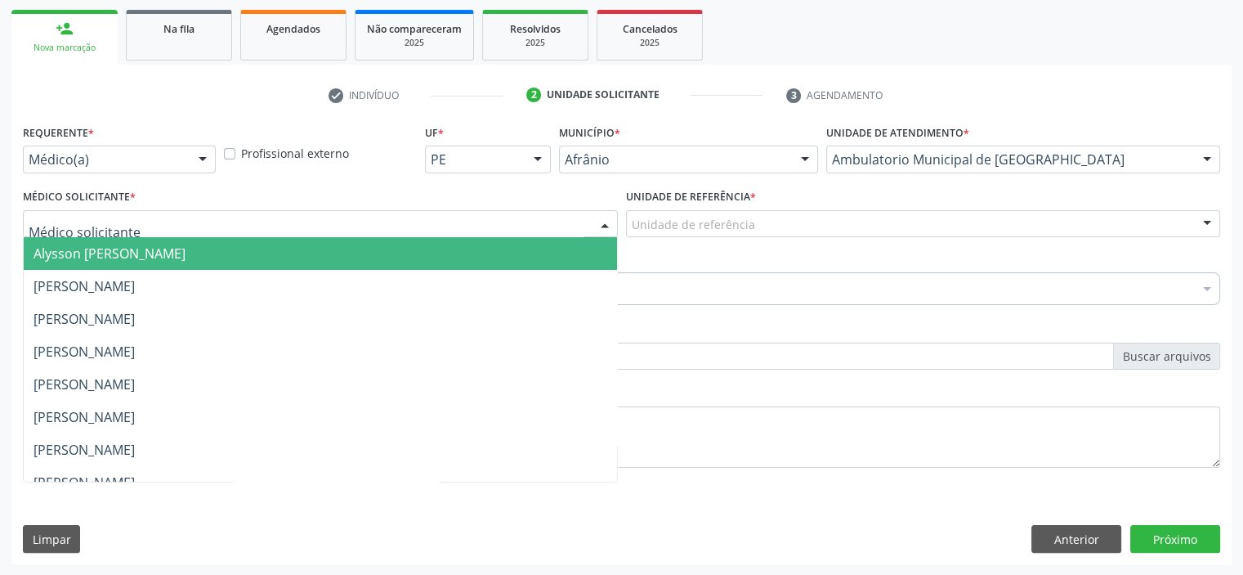
click at [314, 223] on div at bounding box center [320, 224] width 595 height 28
click at [316, 249] on span "Alysson [PERSON_NAME]" at bounding box center [320, 253] width 593 height 33
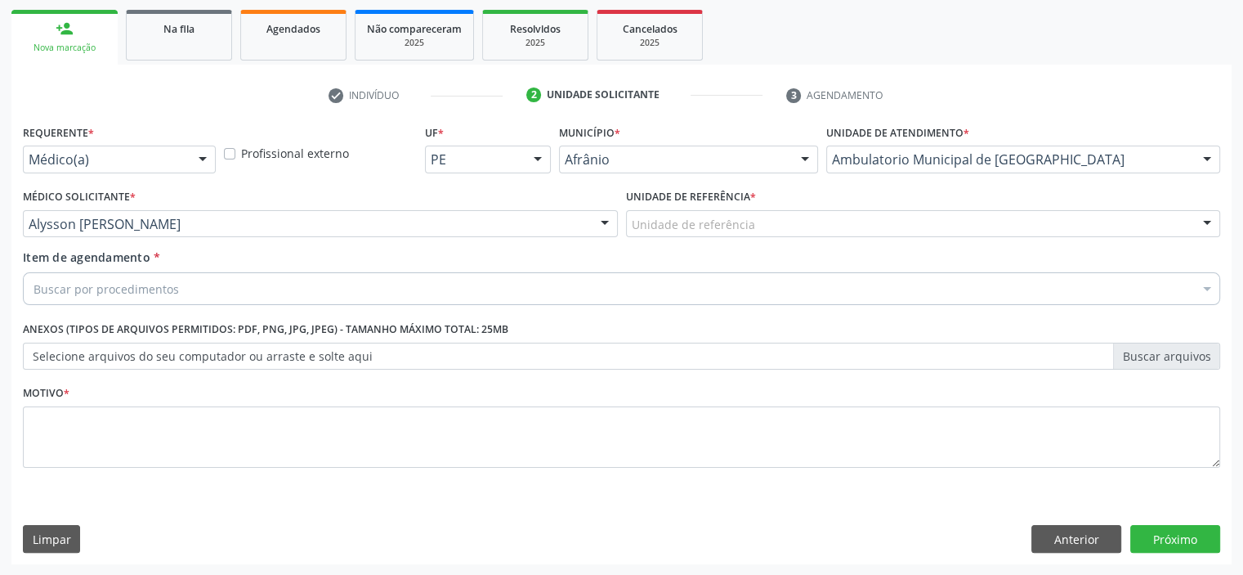
click at [716, 232] on div "Unidade de referência" at bounding box center [923, 224] width 595 height 28
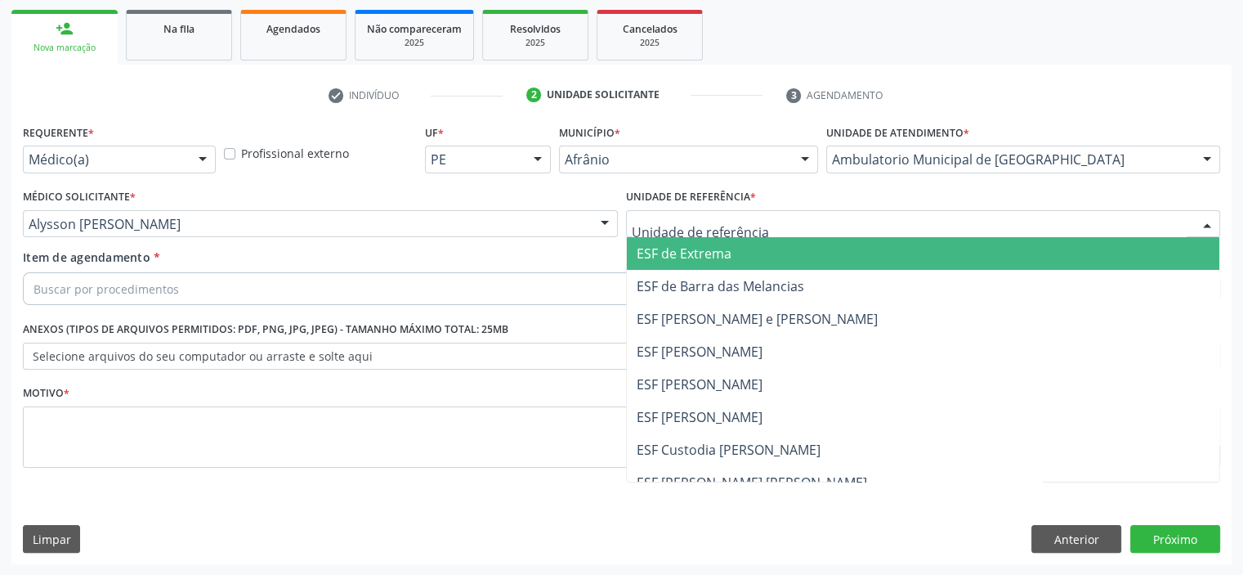
click at [716, 254] on span "ESF de Extrema" at bounding box center [684, 253] width 95 height 18
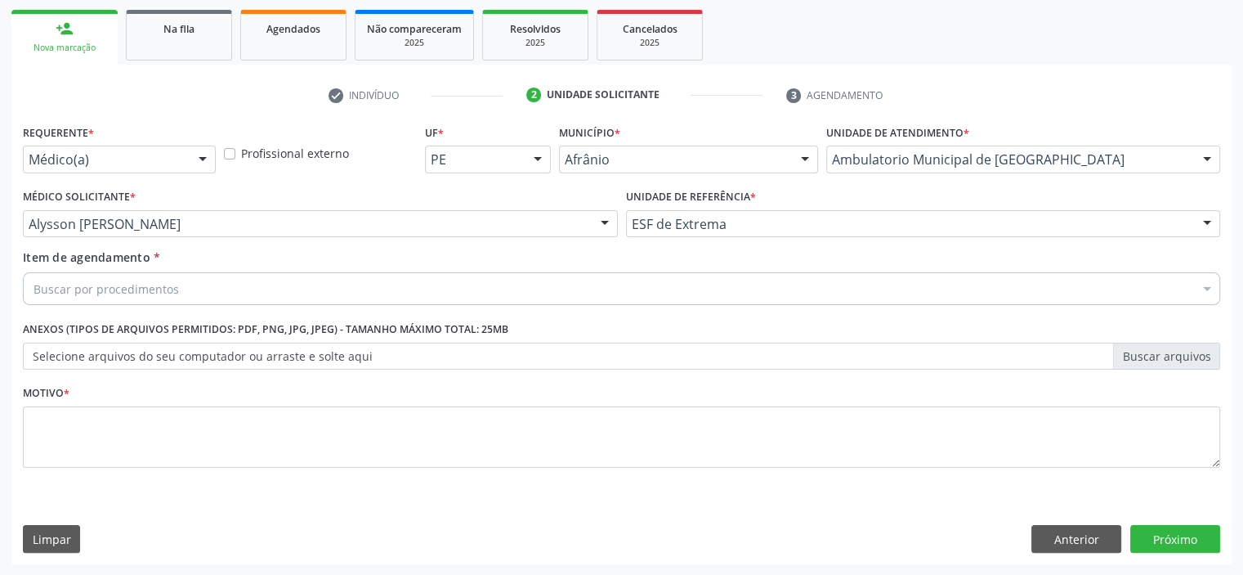
click at [311, 283] on div "Buscar por procedimentos" at bounding box center [622, 288] width 1198 height 33
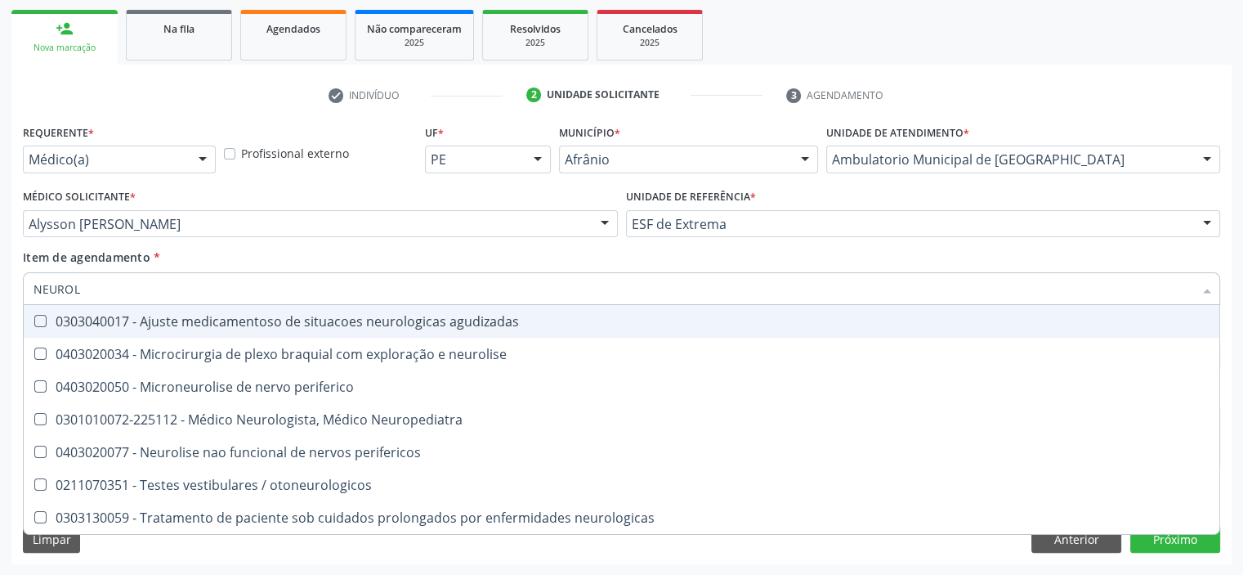
type input "NEUROLO"
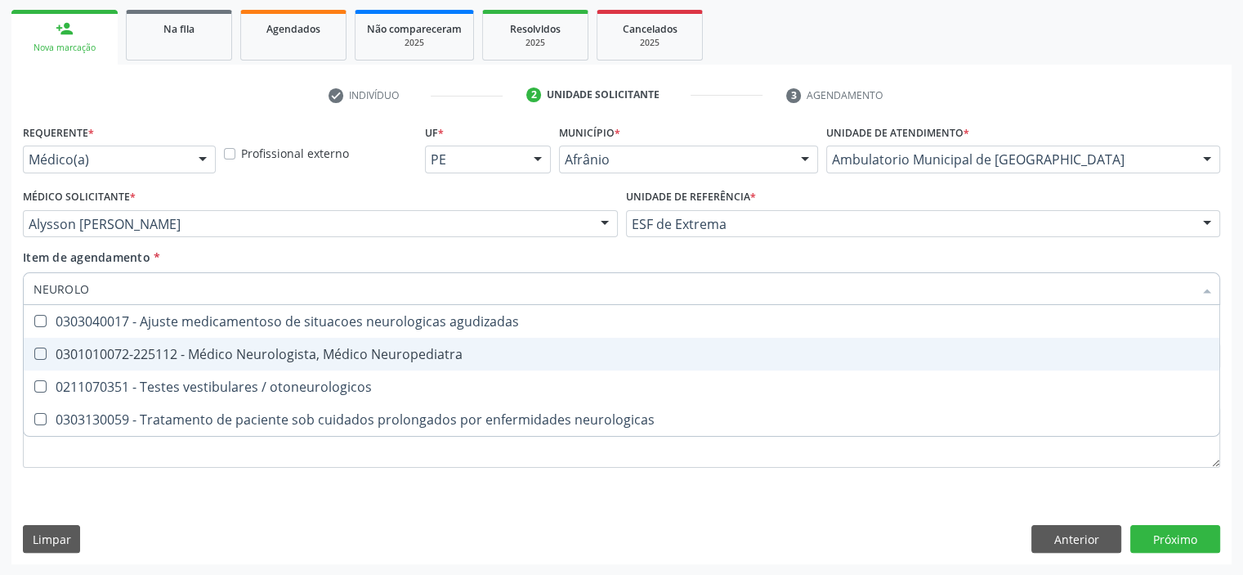
click at [298, 355] on div "0301010072-225112 - Médico Neurologista, Médico Neuropediatra" at bounding box center [622, 353] width 1176 height 13
checkbox Neuropediatra "true"
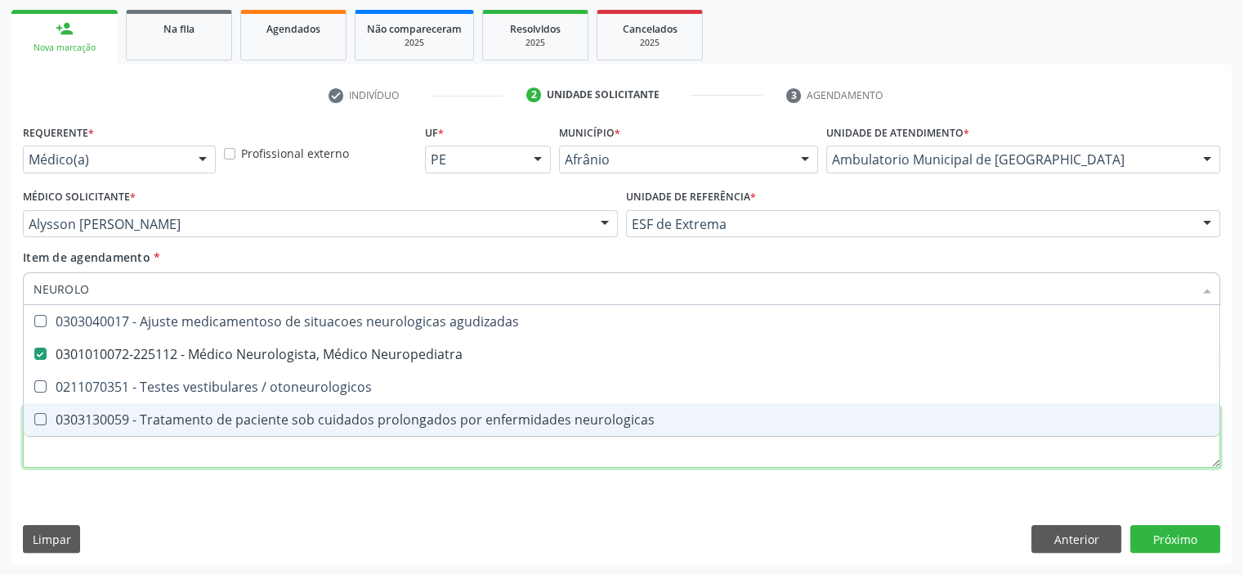
click at [249, 462] on div "Requerente * Médico(a) Médico(a) Enfermeiro(a) Paciente Nenhum resultado encont…" at bounding box center [622, 305] width 1198 height 370
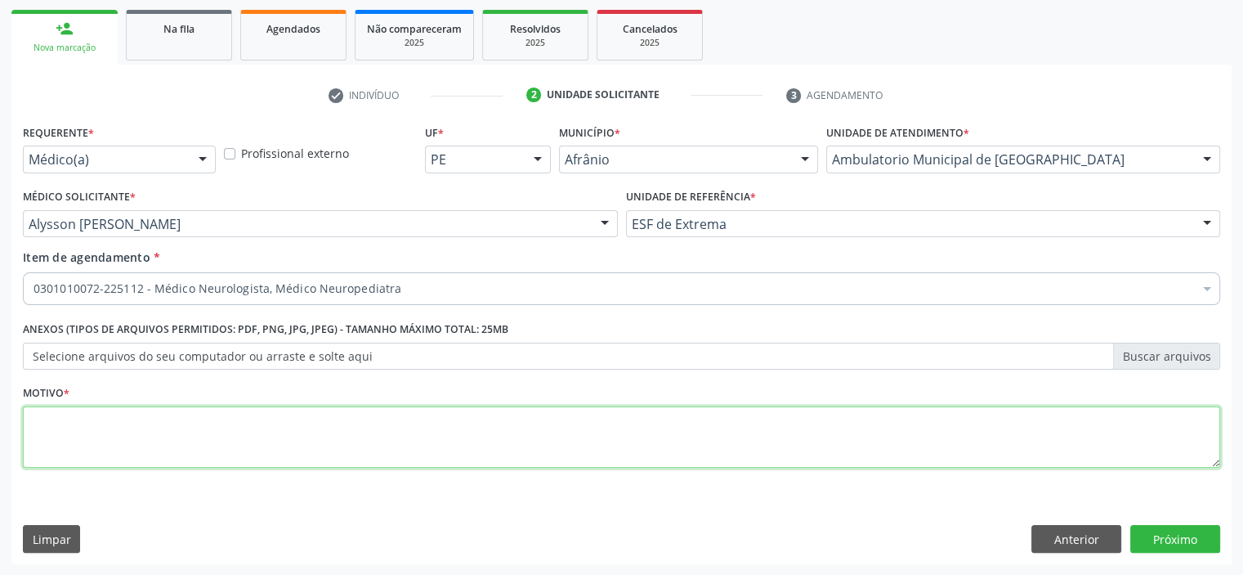
paste textarea "CEFALEIA PERSISTENTE , ENCAMINHO AO NEUROLOGISTA"
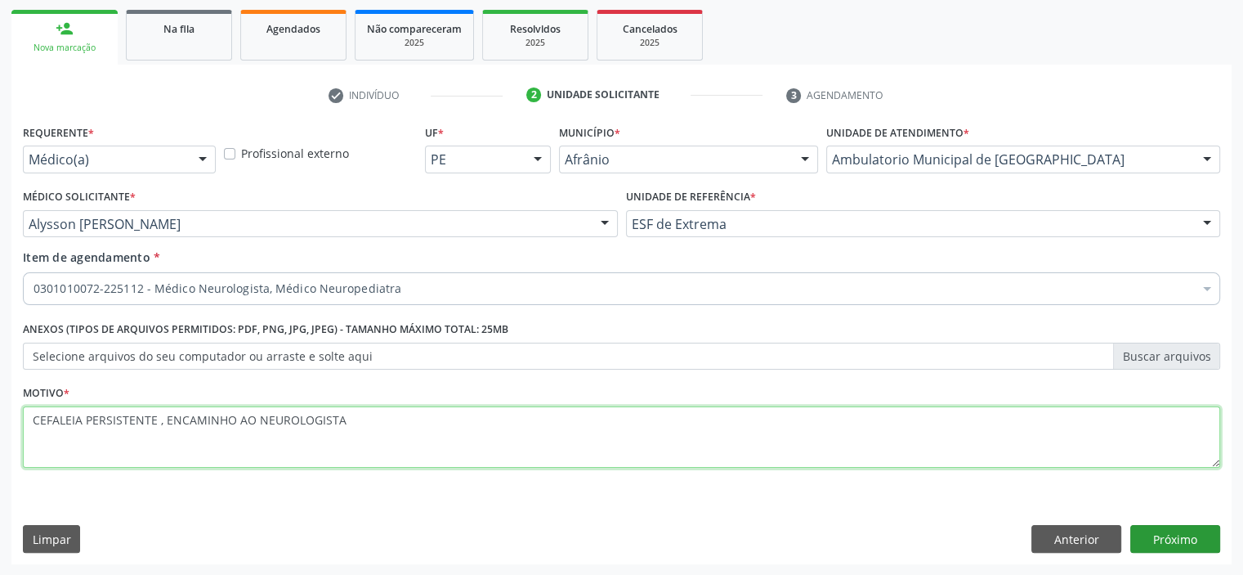
type textarea "CEFALEIA PERSISTENTE , ENCAMINHO AO NEUROLOGISTA"
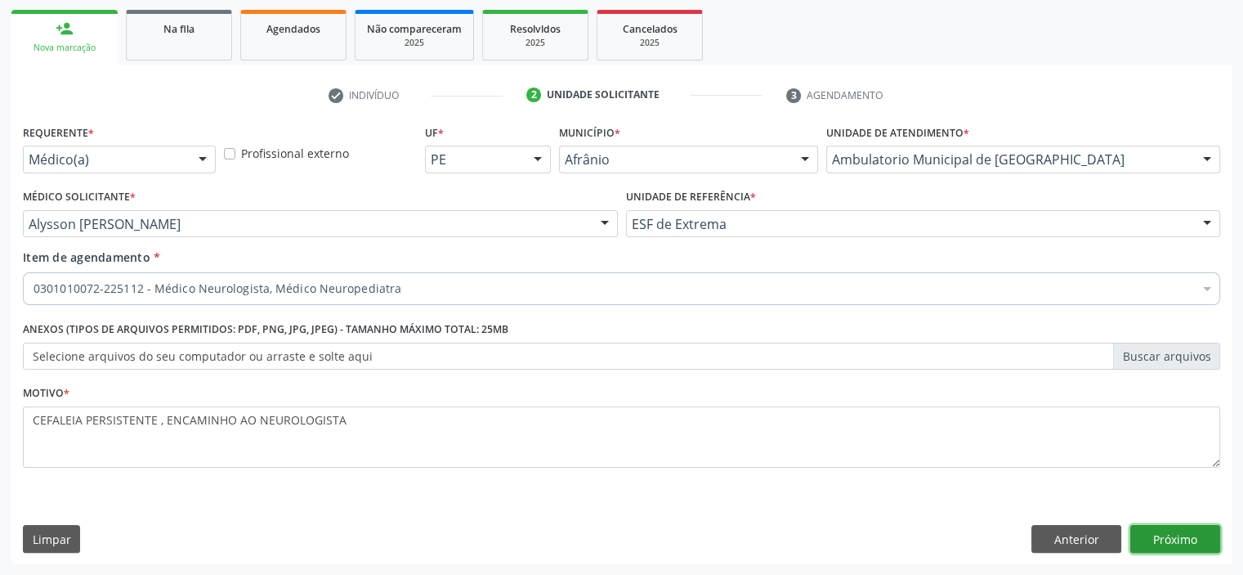
click at [1142, 536] on button "Próximo" at bounding box center [1176, 539] width 90 height 28
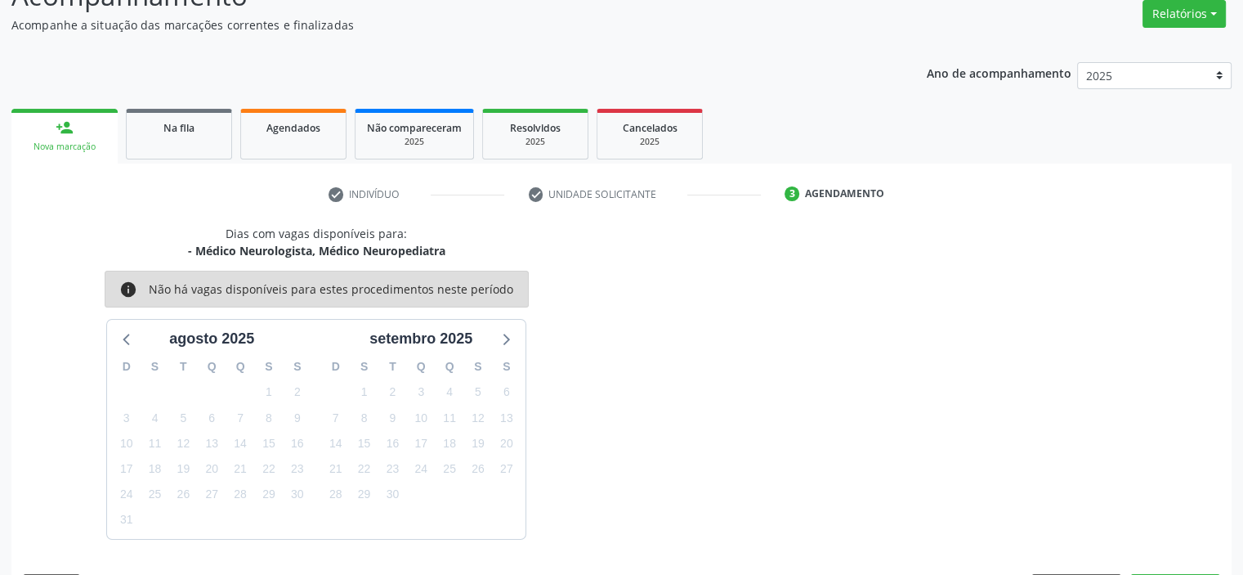
scroll to position [183, 0]
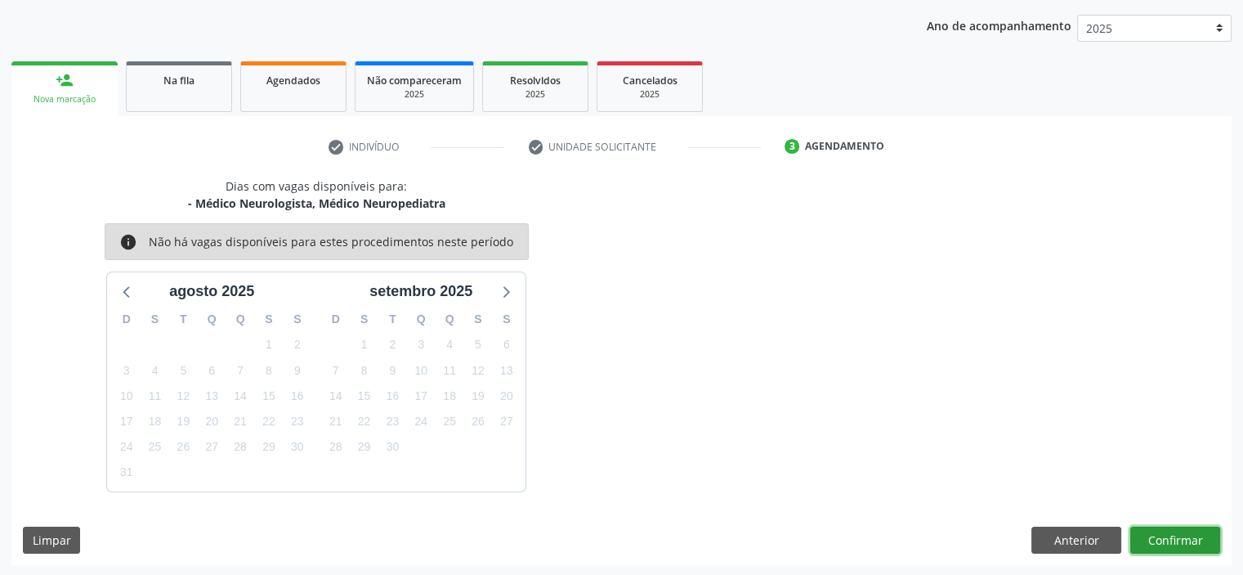
click at [1174, 541] on button "Confirmar" at bounding box center [1176, 540] width 90 height 28
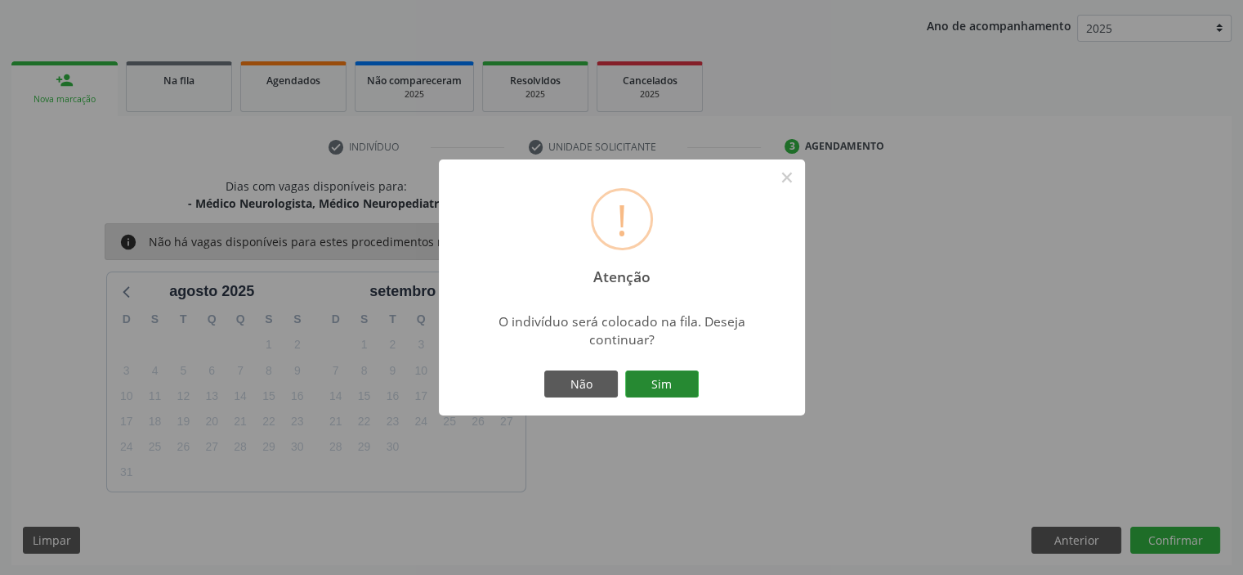
click at [659, 378] on button "Sim" at bounding box center [662, 384] width 74 height 28
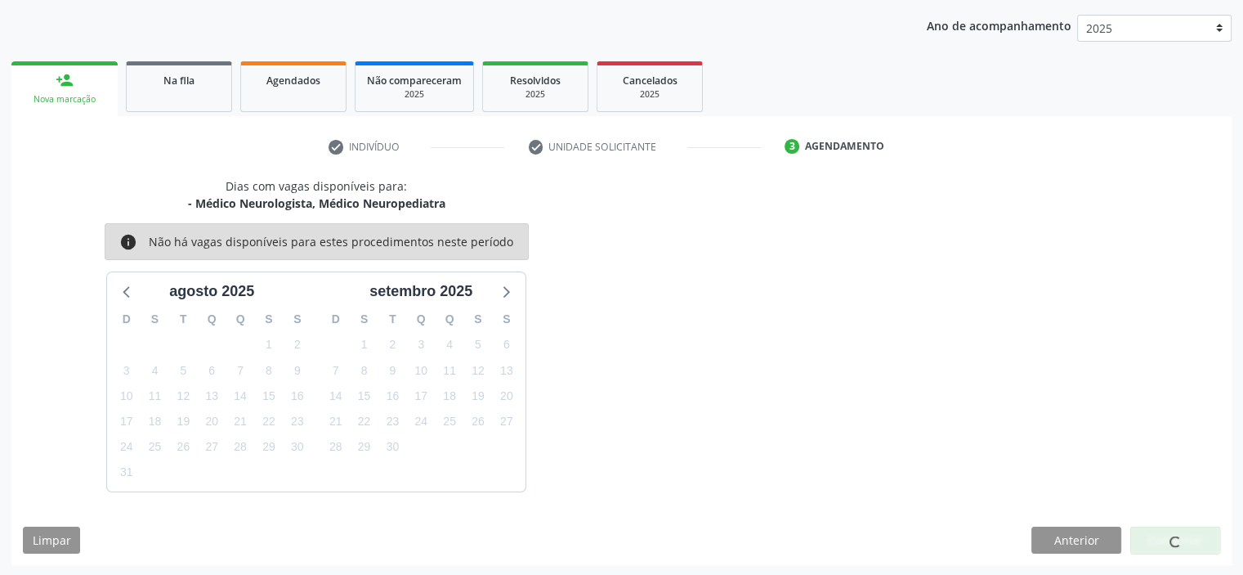
scroll to position [0, 0]
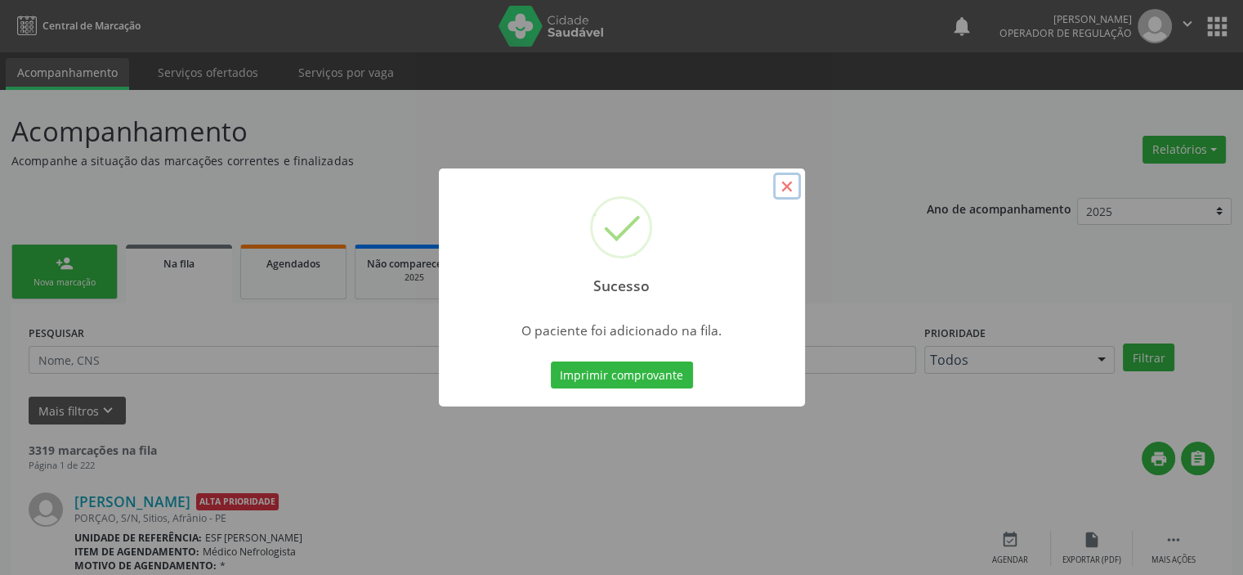
click at [786, 190] on button "×" at bounding box center [787, 186] width 28 height 28
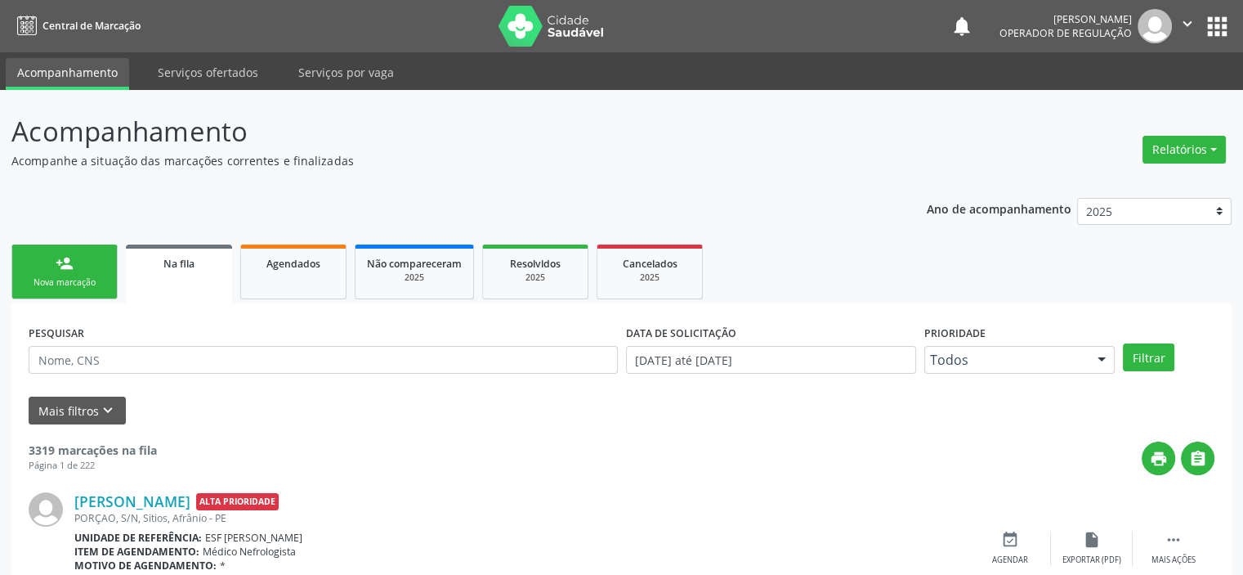
click at [63, 279] on div "Nova marcação" at bounding box center [65, 282] width 82 height 12
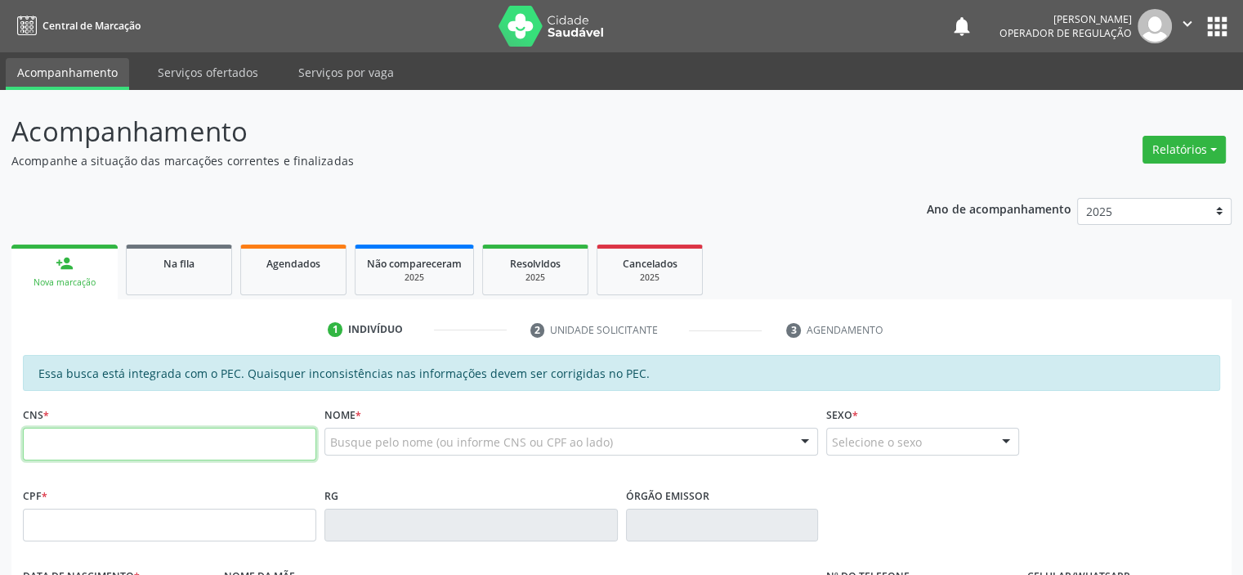
click at [84, 454] on input "text" at bounding box center [169, 444] width 293 height 33
type input "705 2014 7577 5478"
type input "[DATE]"
type input "Edite [PERSON_NAME]"
type input "[PHONE_NUMBER]"
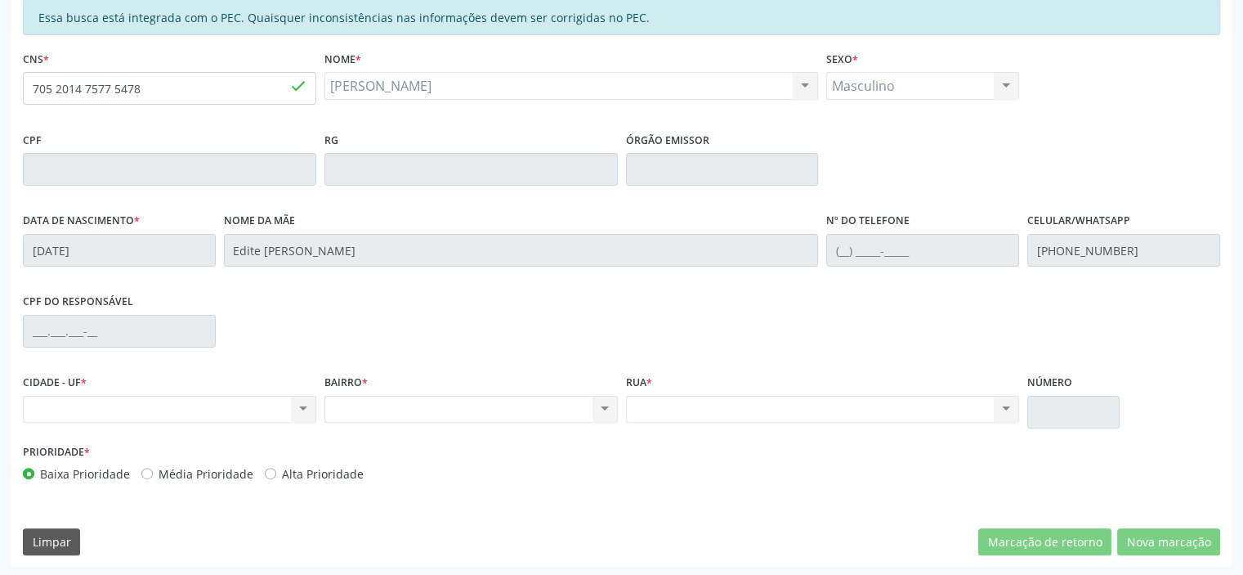
scroll to position [358, 0]
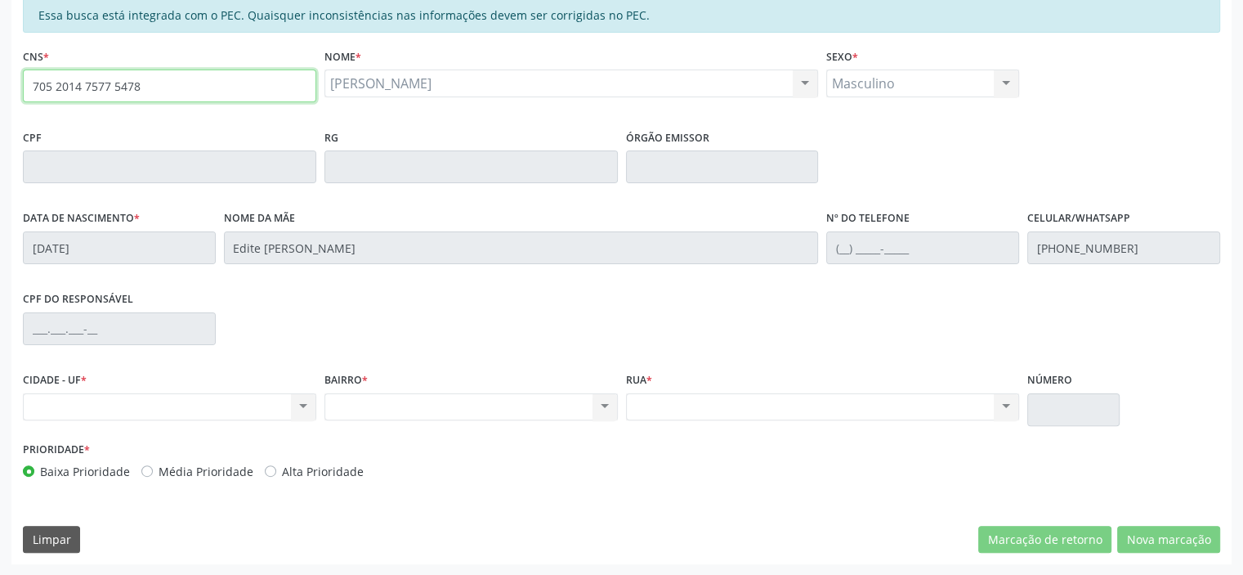
drag, startPoint x: 168, startPoint y: 87, endPoint x: 0, endPoint y: 61, distance: 169.6
click at [0, 61] on div "Acompanhamento Acompanhe a situação das marcações correntes e finalizadas Relat…" at bounding box center [621, 154] width 1243 height 844
